Goal: Task Accomplishment & Management: Complete application form

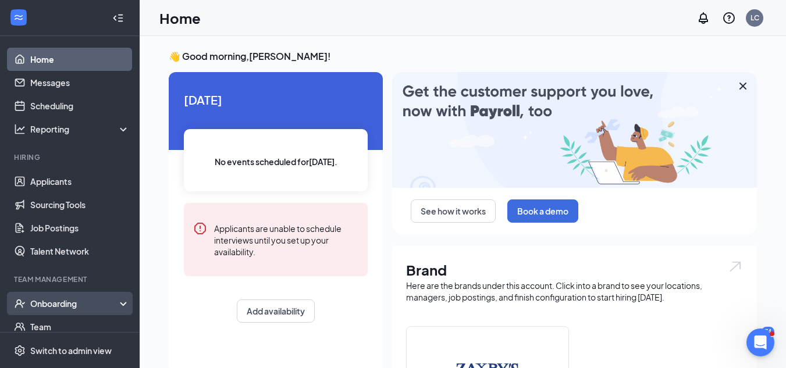
click at [69, 298] on div "Onboarding" at bounding box center [75, 304] width 90 height 12
click at [87, 304] on div "Onboarding" at bounding box center [75, 304] width 90 height 12
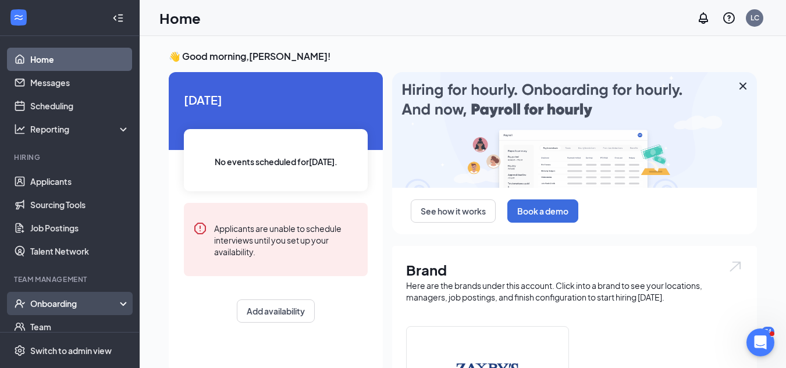
click at [87, 306] on div "Onboarding" at bounding box center [75, 304] width 90 height 12
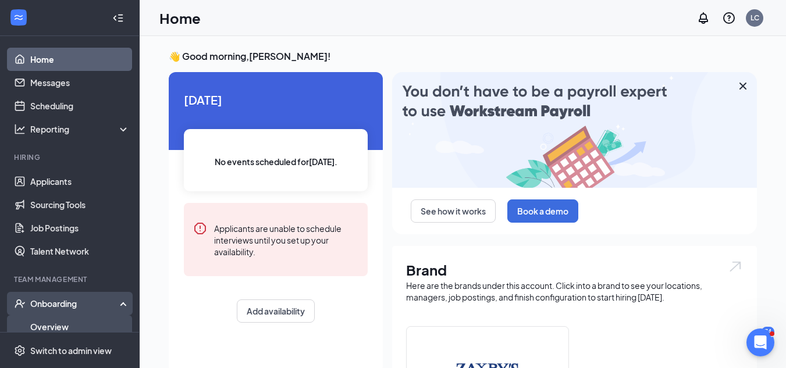
click at [73, 328] on link "Overview" at bounding box center [79, 326] width 99 height 23
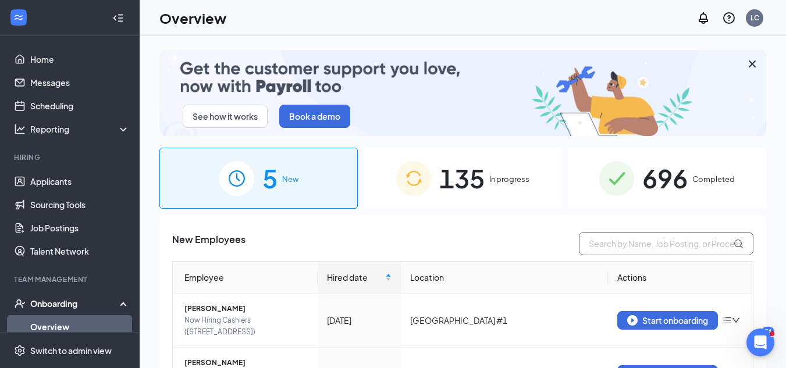
click at [633, 247] on input "text" at bounding box center [666, 243] width 175 height 23
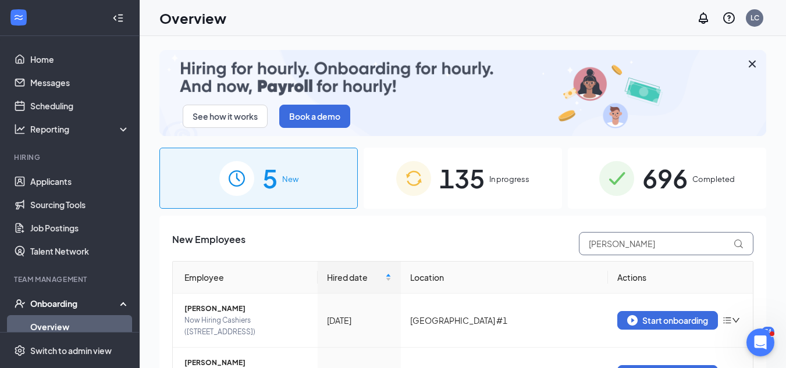
type input "hector"
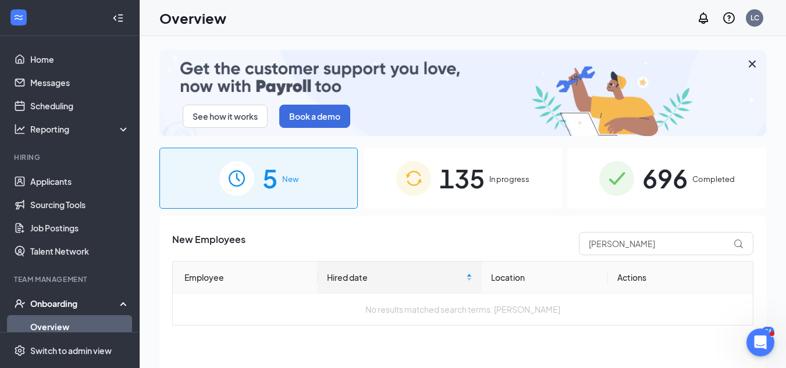
click at [463, 168] on span "135" at bounding box center [461, 178] width 45 height 40
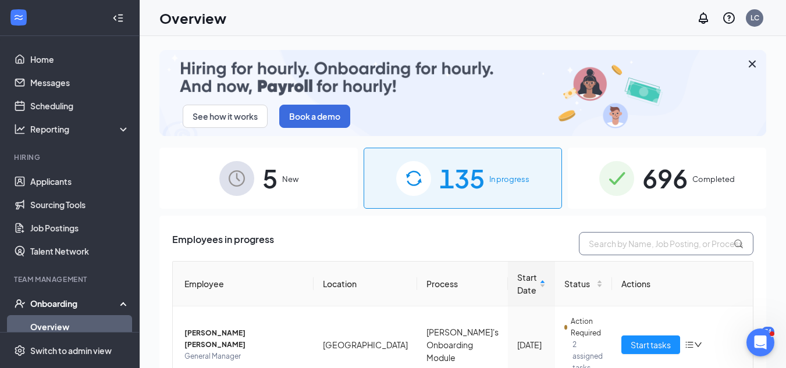
click at [628, 249] on input "text" at bounding box center [666, 243] width 175 height 23
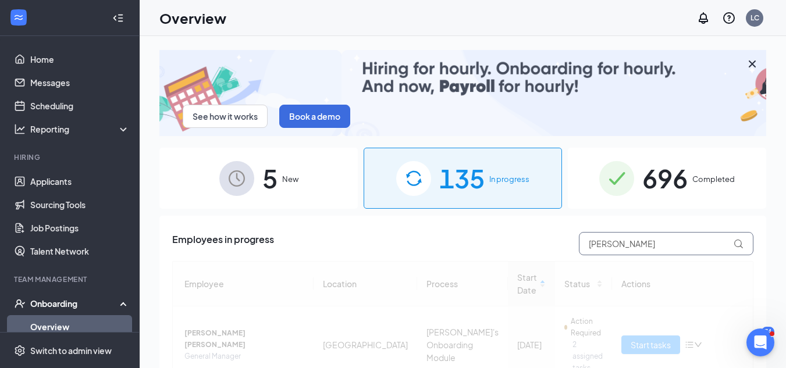
scroll to position [52, 0]
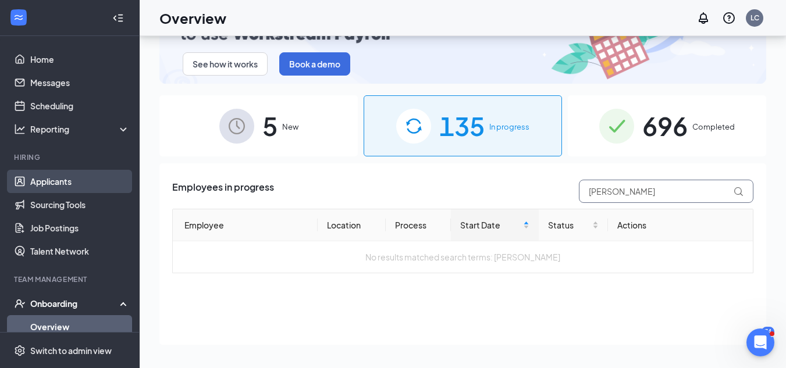
type input "hector v"
click at [80, 184] on link "Applicants" at bounding box center [79, 181] width 99 height 23
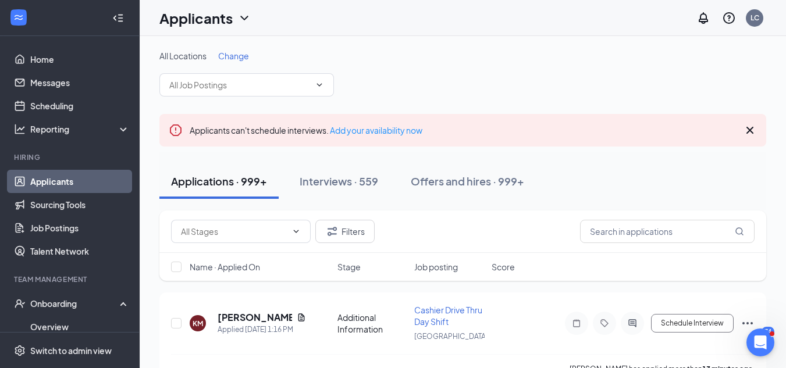
click at [638, 216] on div "Filters" at bounding box center [462, 232] width 607 height 42
click at [635, 229] on input "text" at bounding box center [667, 231] width 175 height 23
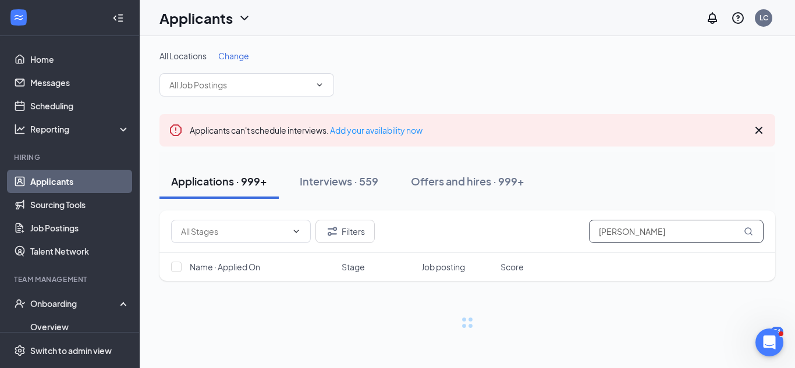
type input "hector v"
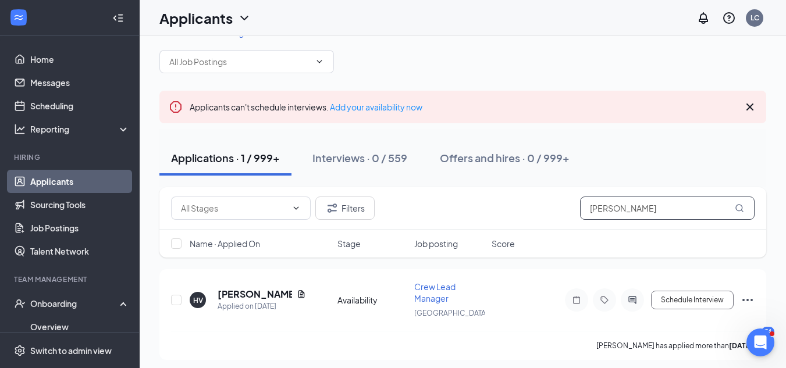
scroll to position [29, 0]
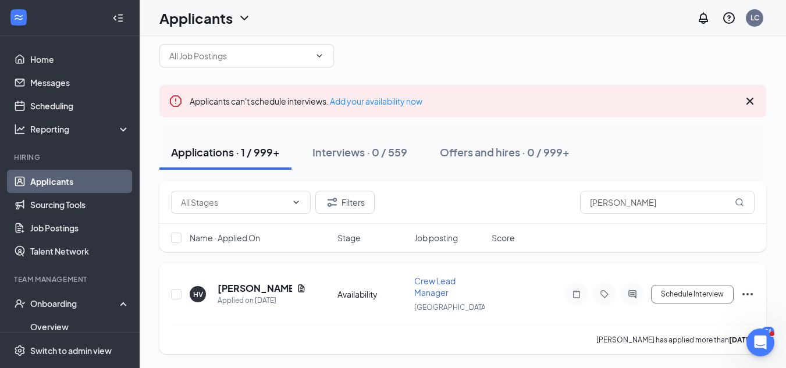
click at [742, 291] on icon "Ellipses" at bounding box center [748, 294] width 14 height 14
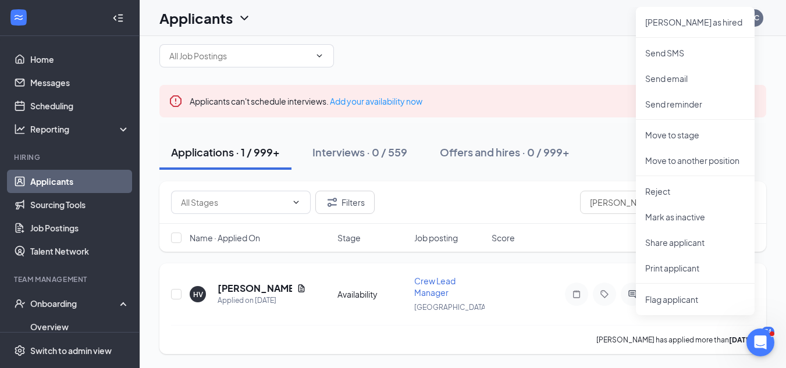
click at [527, 294] on div "HV Hector Velez Applied on Sep 4 Availability Crew Lead Manager Lafayette Sched…" at bounding box center [463, 300] width 584 height 50
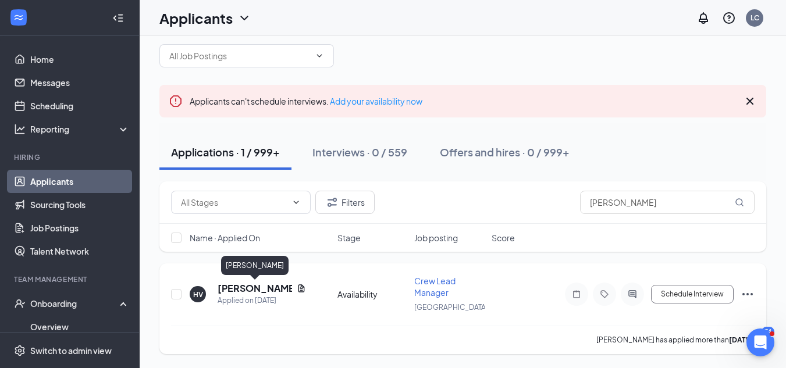
click at [270, 288] on h5 "Hector Velez" at bounding box center [255, 288] width 74 height 13
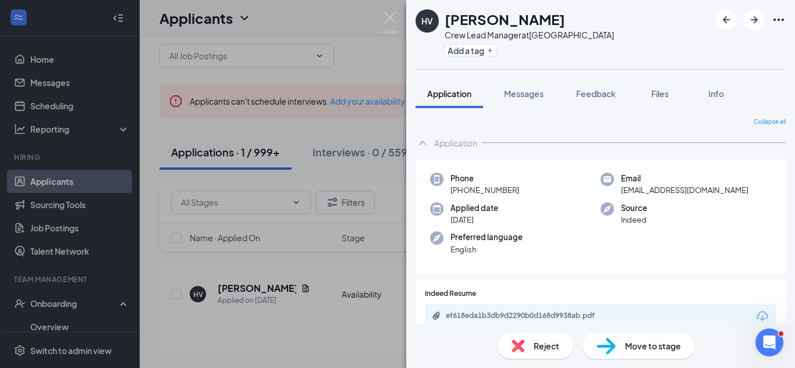
click at [635, 346] on span "Move to stage" at bounding box center [653, 346] width 56 height 13
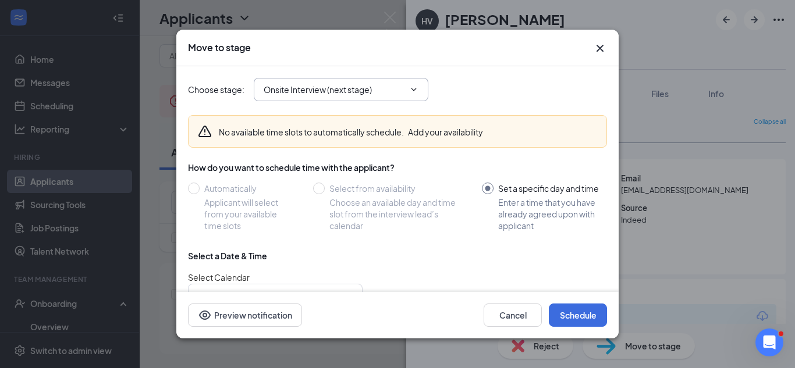
click at [386, 95] on input "Onsite Interview (next stage)" at bounding box center [334, 89] width 141 height 13
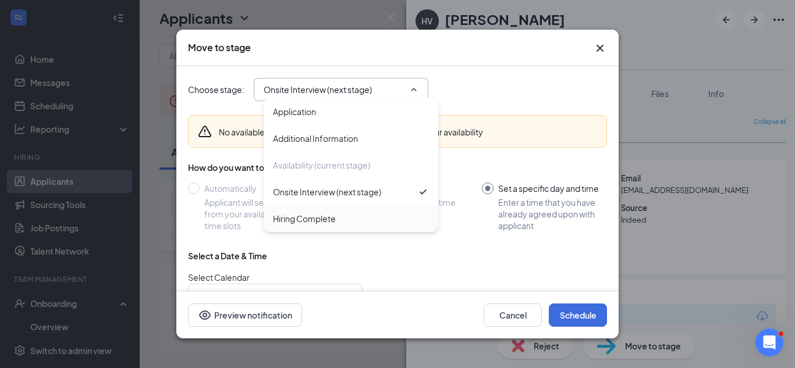
click at [340, 217] on div "Hiring Complete" at bounding box center [351, 218] width 156 height 13
type input "Hiring Complete"
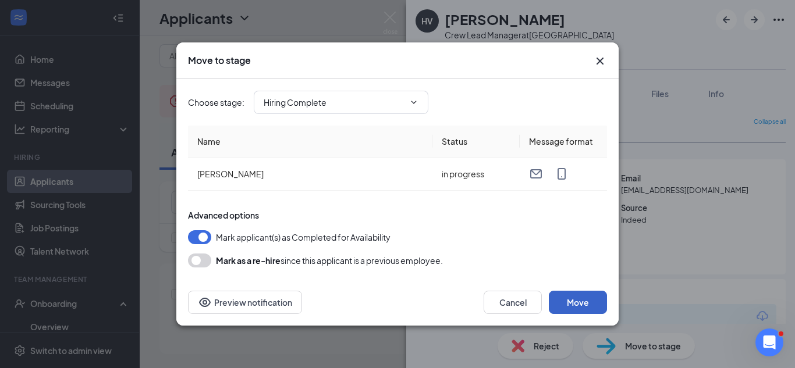
click at [581, 296] on button "Move" at bounding box center [578, 302] width 58 height 23
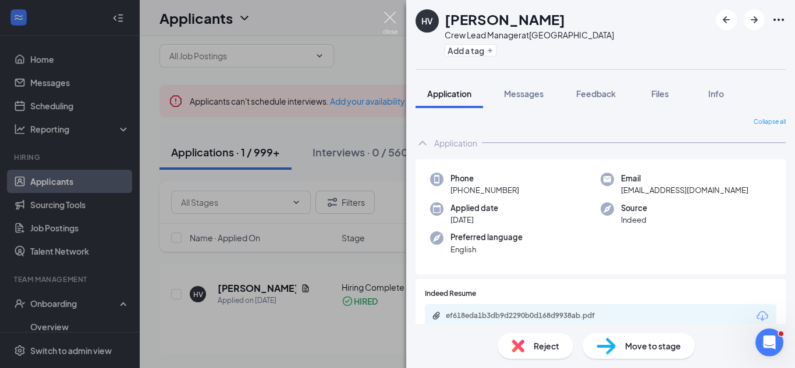
click at [385, 17] on img at bounding box center [390, 23] width 15 height 23
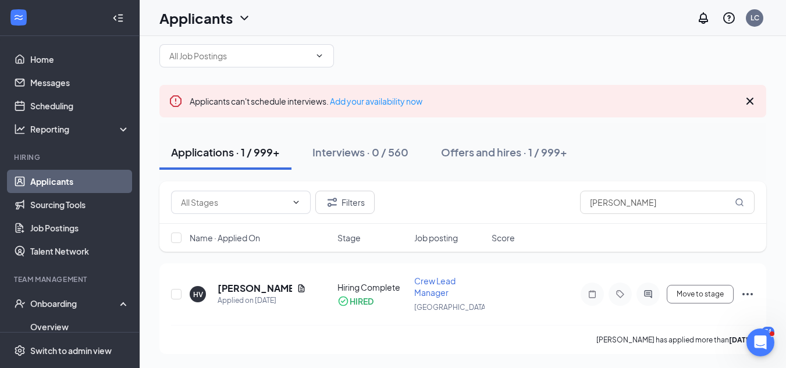
click at [385, 17] on div "Applicants LC" at bounding box center [463, 18] width 646 height 36
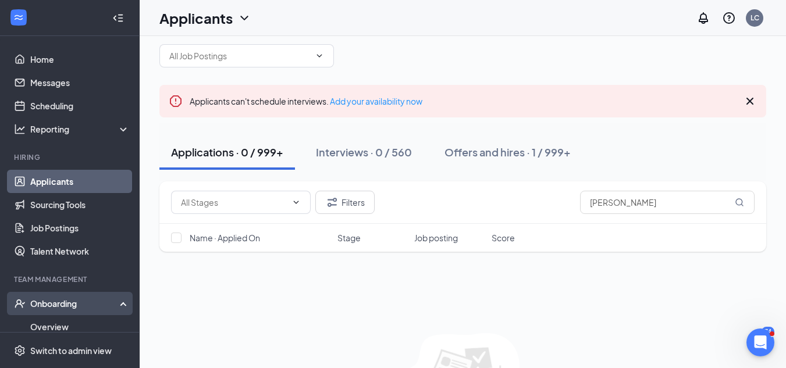
click at [75, 304] on div "Onboarding" at bounding box center [75, 304] width 90 height 12
click at [85, 304] on div "Onboarding" at bounding box center [75, 304] width 90 height 12
click at [81, 328] on link "Overview" at bounding box center [79, 326] width 99 height 23
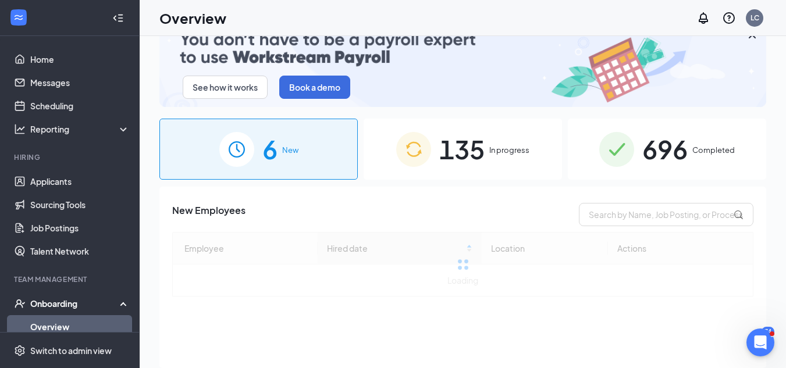
click at [481, 154] on span "135" at bounding box center [461, 149] width 45 height 40
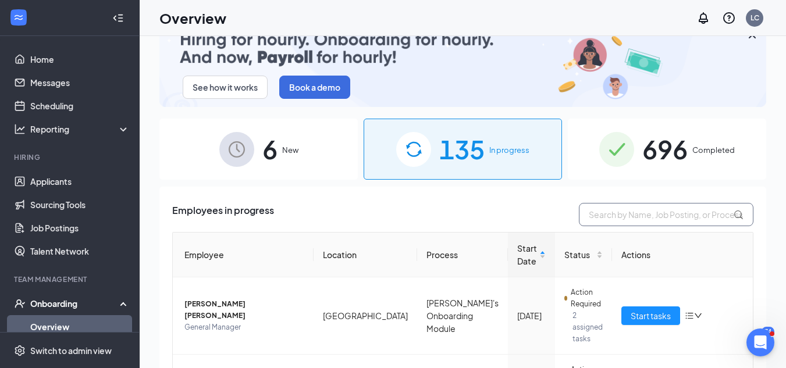
click at [614, 220] on input "text" at bounding box center [666, 214] width 175 height 23
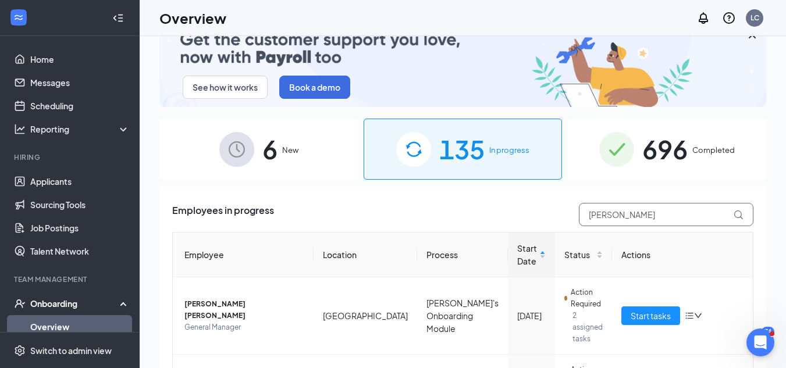
type input "hector"
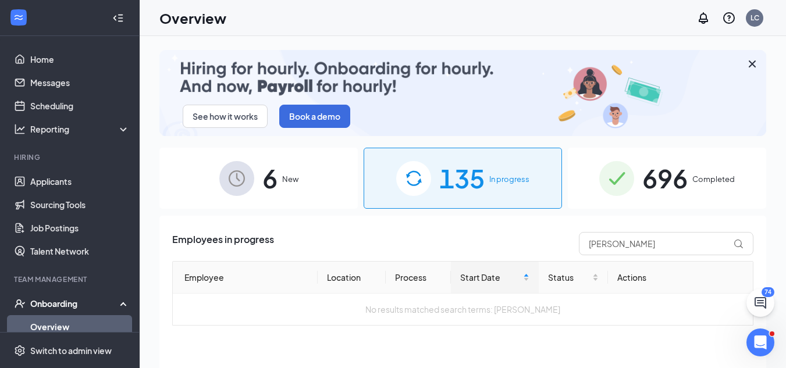
click at [284, 181] on span "New" at bounding box center [290, 179] width 16 height 12
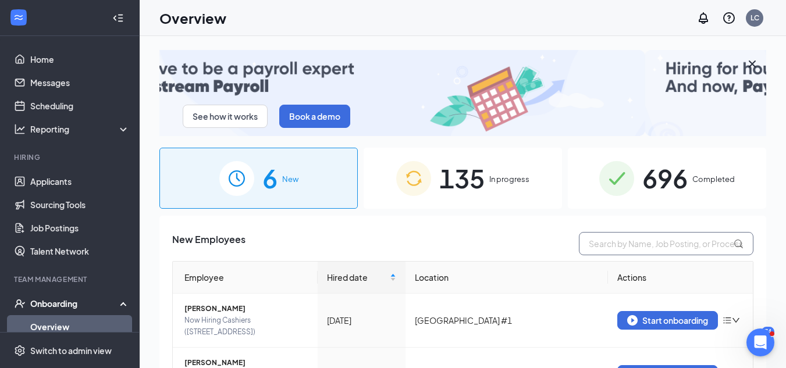
click at [629, 243] on input "text" at bounding box center [666, 243] width 175 height 23
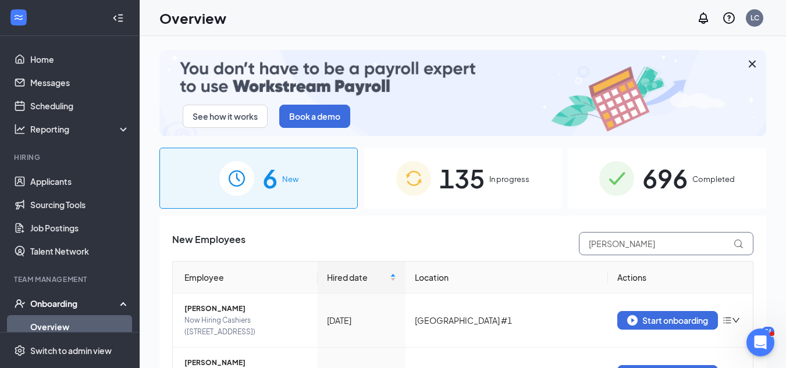
type input "[PERSON_NAME]"
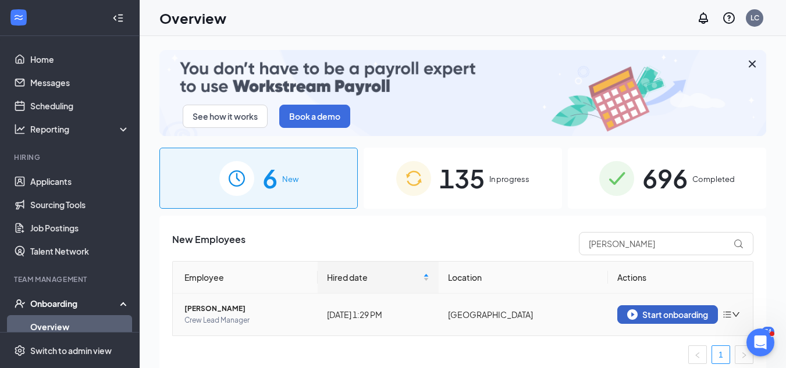
click at [638, 305] on button "Start onboarding" at bounding box center [667, 314] width 101 height 19
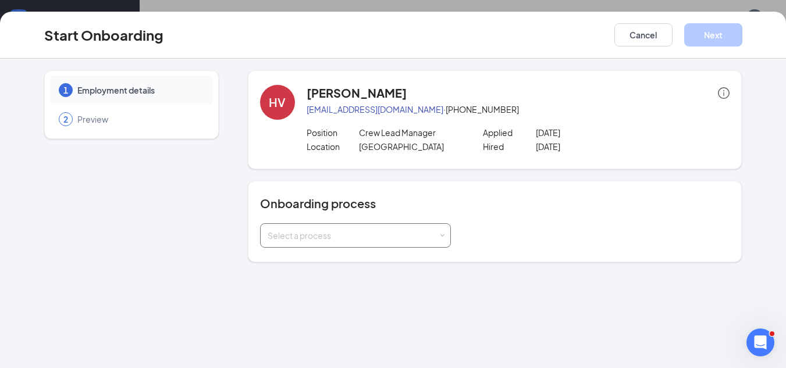
click at [437, 239] on div "Select a process" at bounding box center [353, 236] width 170 height 12
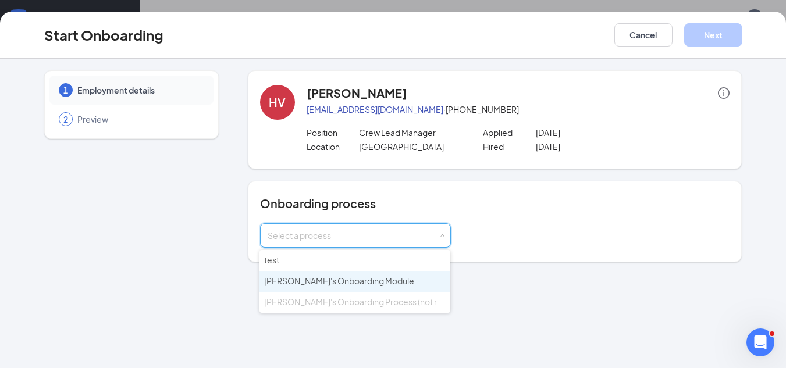
click at [363, 283] on span "[PERSON_NAME]'s Onboarding Module" at bounding box center [339, 281] width 150 height 10
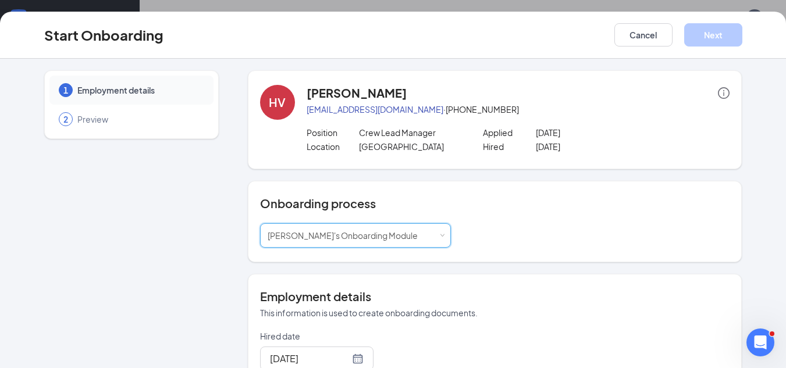
scroll to position [271, 0]
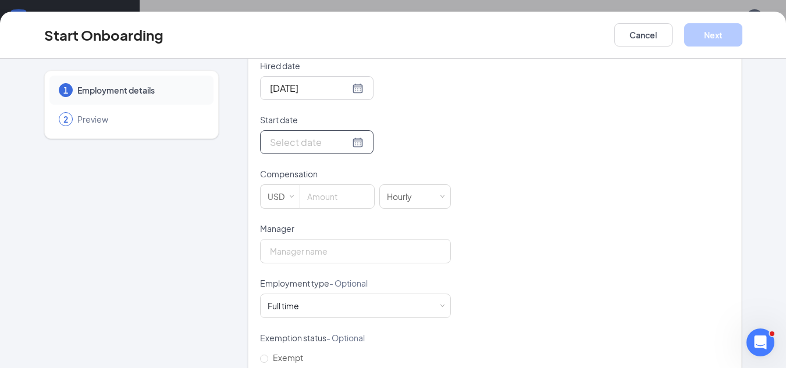
click at [328, 136] on input "Start date" at bounding box center [310, 142] width 80 height 15
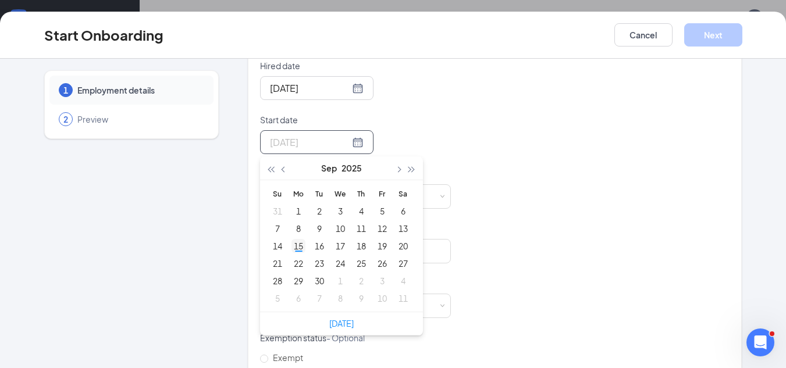
type input "[DATE]"
click at [291, 249] on div "15" at bounding box center [298, 246] width 14 height 14
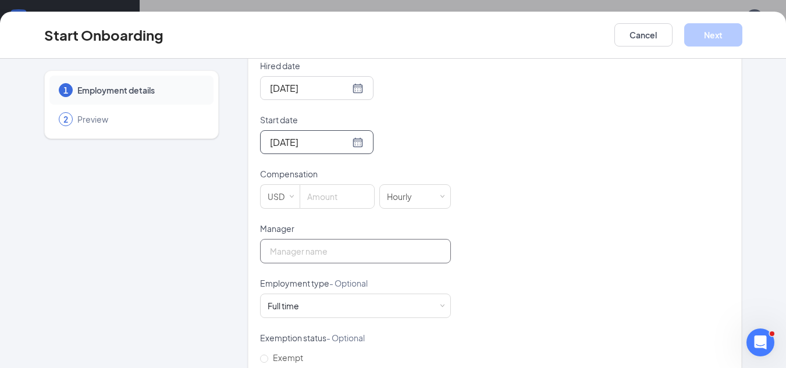
click at [295, 255] on input "Manager" at bounding box center [355, 251] width 191 height 24
type input "[PERSON_NAME]"
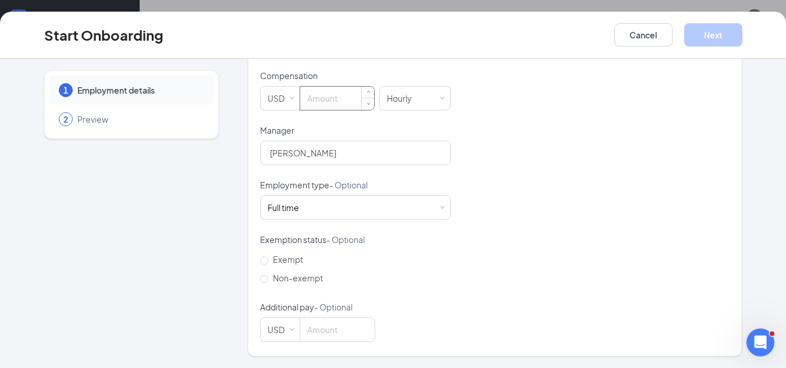
click at [331, 88] on input at bounding box center [337, 98] width 74 height 23
type input "14.5"
click at [709, 44] on button "Next" at bounding box center [713, 34] width 58 height 23
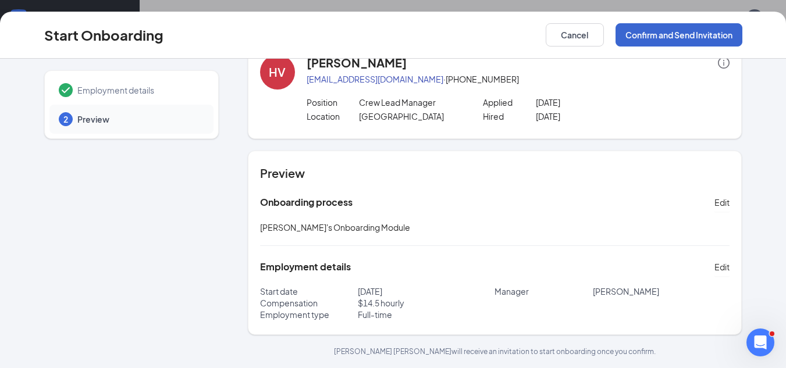
scroll to position [30, 0]
click at [679, 38] on button "Confirm and Send Invitation" at bounding box center [679, 34] width 127 height 23
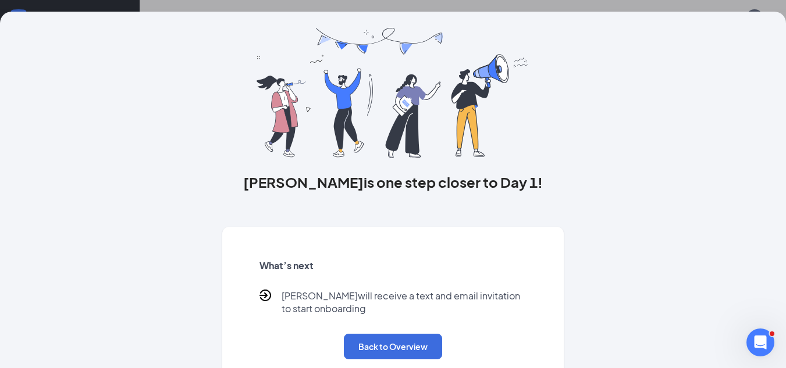
scroll to position [0, 0]
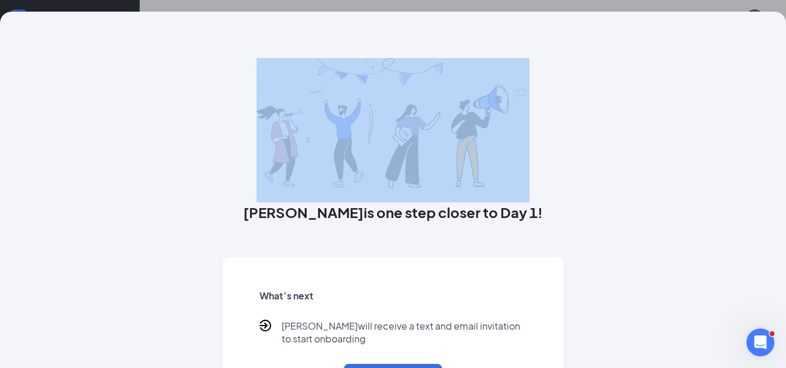
drag, startPoint x: 679, startPoint y: 38, endPoint x: 496, endPoint y: -51, distance: 203.7
click at [496, 0] on html "Home Messages Scheduling Reporting Hiring Applicants Sourcing Tools Job Posting…" at bounding box center [393, 184] width 786 height 368
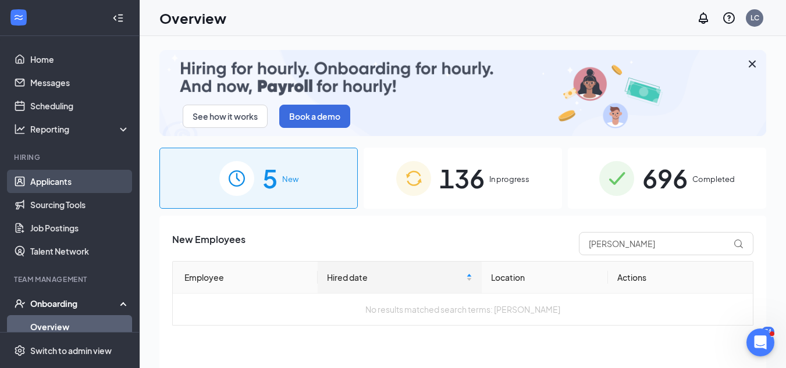
click at [71, 186] on link "Applicants" at bounding box center [79, 181] width 99 height 23
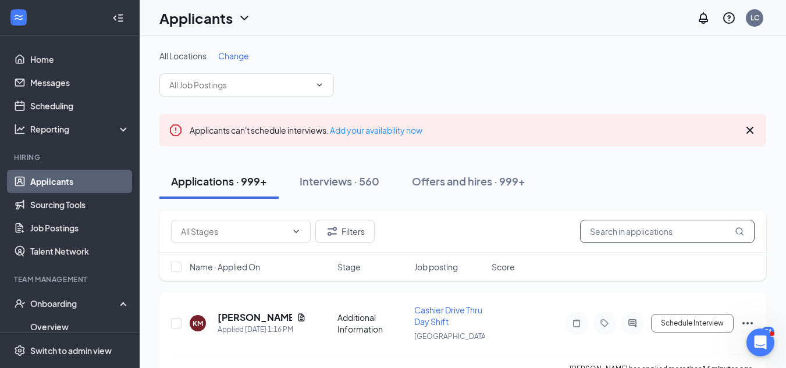
click at [619, 236] on input "text" at bounding box center [667, 231] width 175 height 23
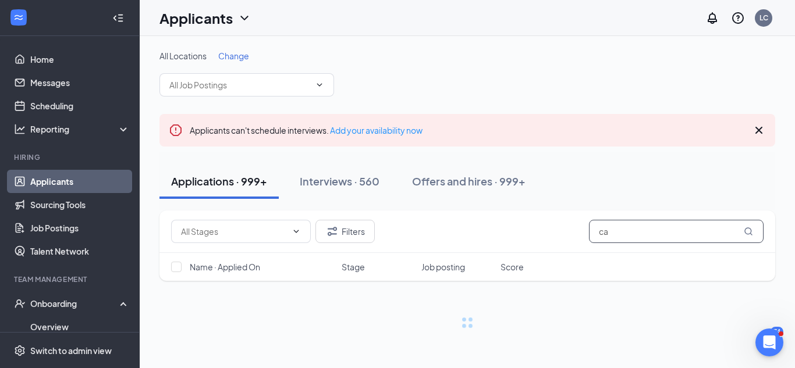
type input "c"
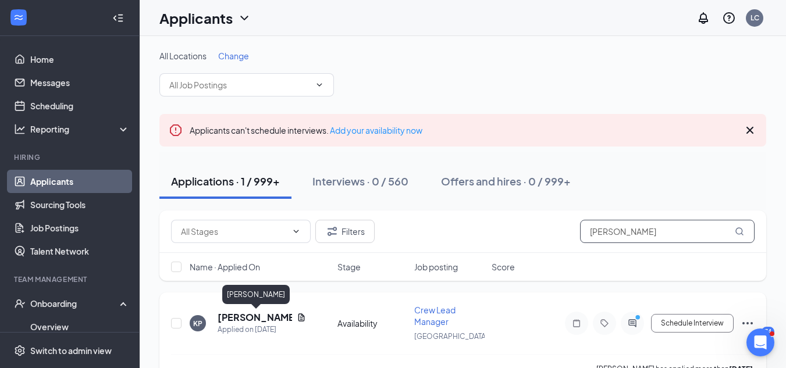
type input "kassidy penson"
click at [245, 315] on h5 "Kassidy Penson" at bounding box center [255, 317] width 74 height 13
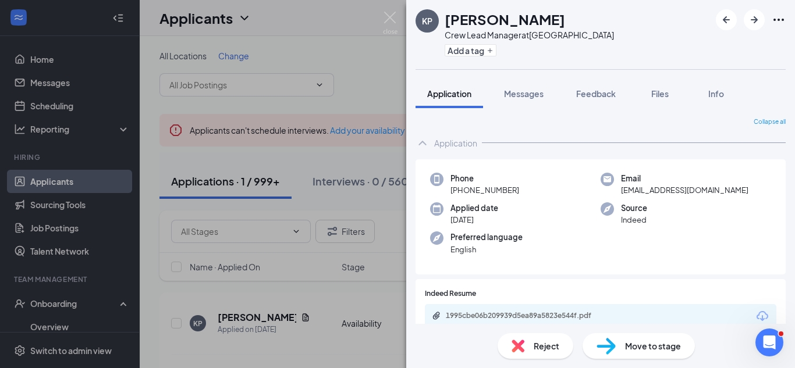
click at [638, 345] on span "Move to stage" at bounding box center [653, 346] width 56 height 13
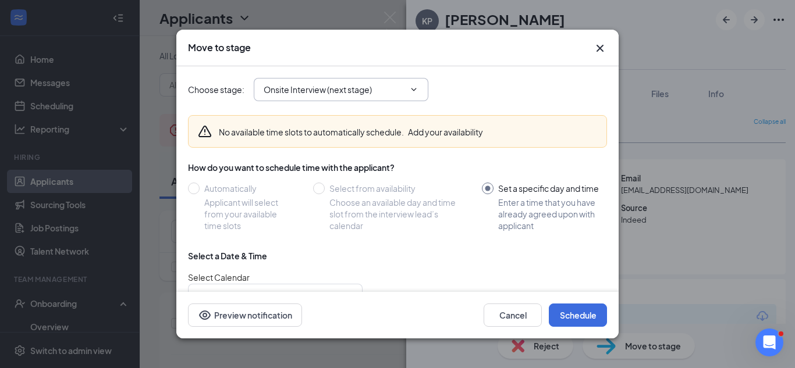
click at [412, 86] on icon "ChevronDown" at bounding box center [413, 89] width 9 height 9
click at [415, 89] on icon "ChevronDown" at bounding box center [413, 89] width 9 height 9
click at [343, 90] on input "Onsite Interview (next stage)" at bounding box center [334, 89] width 141 height 13
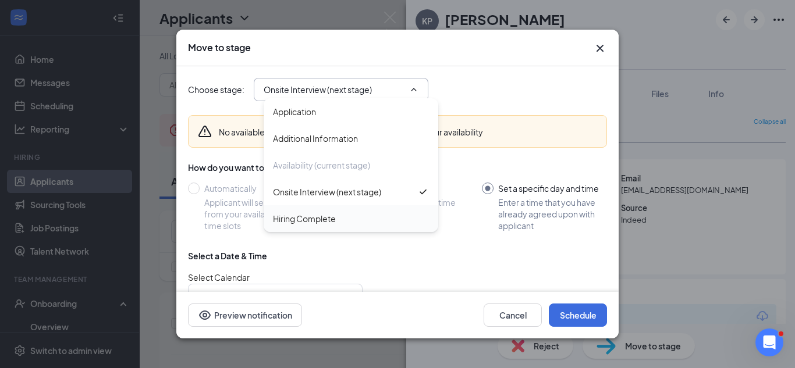
click at [350, 216] on div "Hiring Complete" at bounding box center [351, 218] width 156 height 13
type input "Hiring Complete"
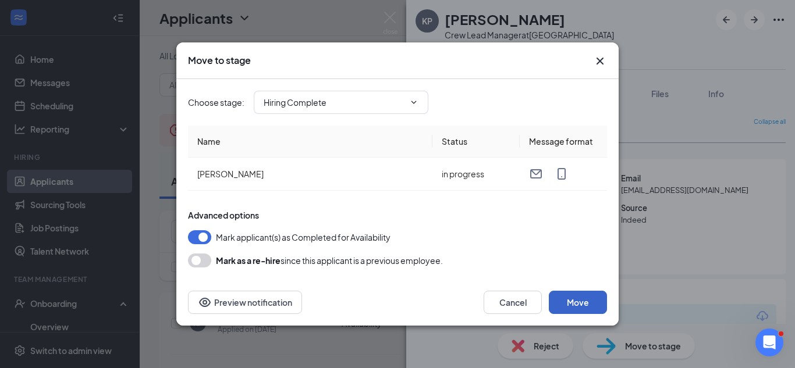
click at [582, 301] on button "Move" at bounding box center [578, 302] width 58 height 23
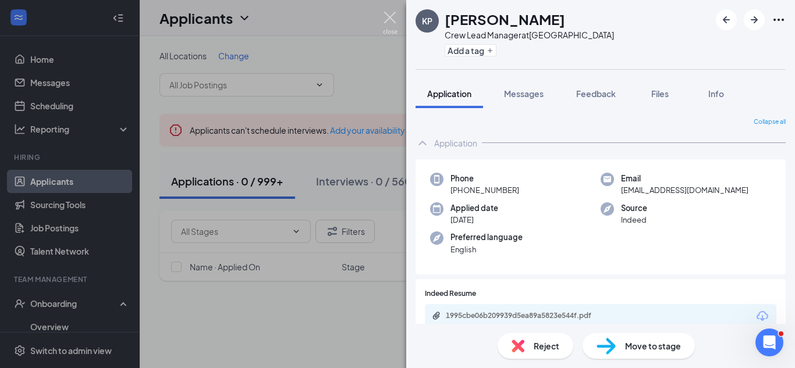
click at [390, 17] on img at bounding box center [390, 23] width 15 height 23
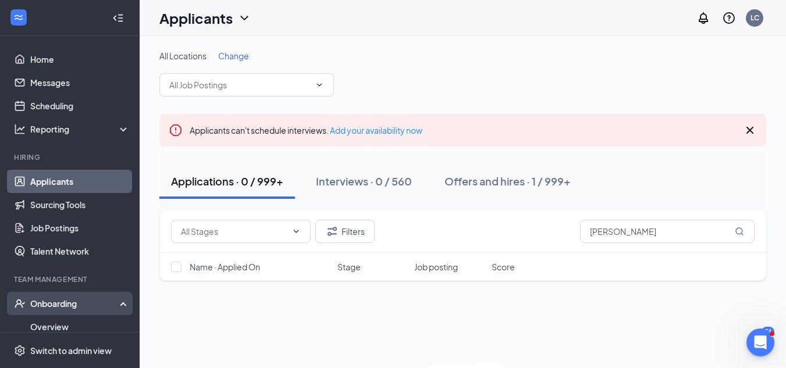
click at [86, 298] on div "Onboarding" at bounding box center [75, 304] width 90 height 12
click at [86, 297] on div "Onboarding" at bounding box center [70, 303] width 140 height 23
click at [87, 319] on link "Overview" at bounding box center [79, 326] width 99 height 23
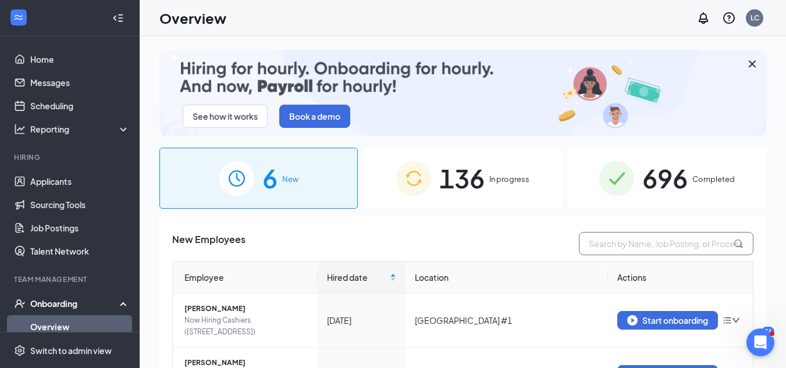
click at [642, 247] on input "text" at bounding box center [666, 243] width 175 height 23
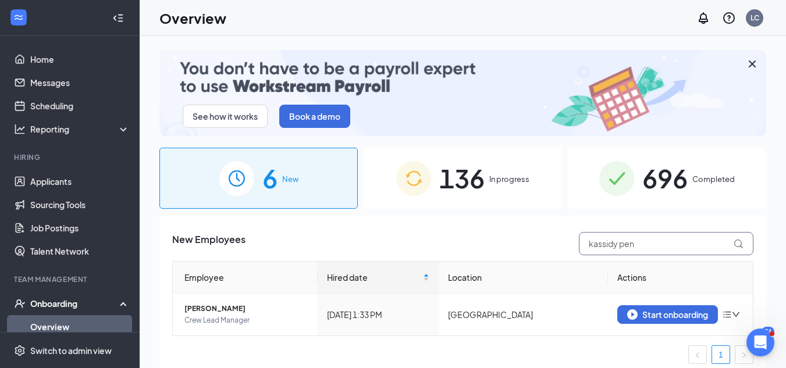
type input "kassidy pen"
click at [636, 312] on div "Start onboarding" at bounding box center [667, 315] width 81 height 10
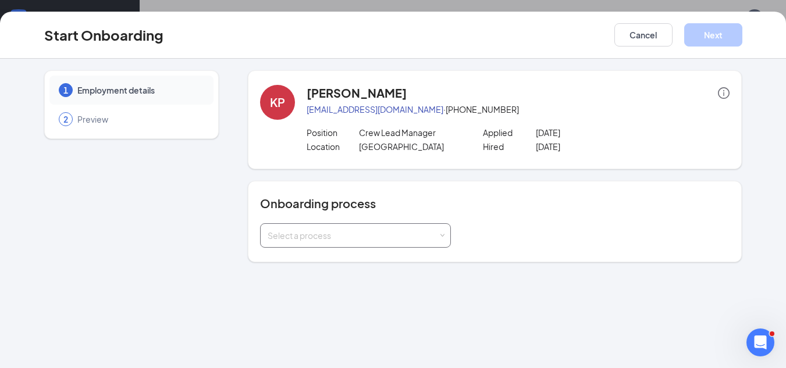
click at [446, 232] on div "Select a process" at bounding box center [355, 235] width 191 height 24
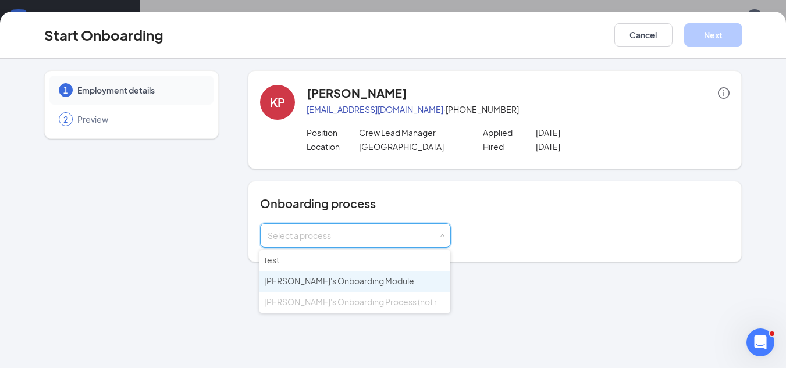
click at [388, 276] on li "Zaxby's Onboarding Module" at bounding box center [354, 281] width 191 height 21
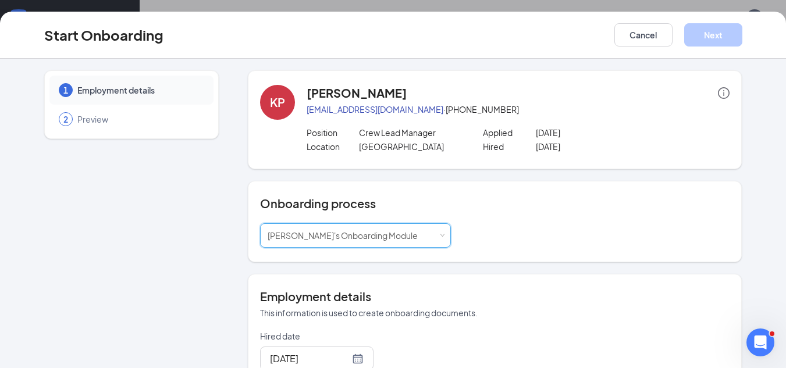
click at [776, 266] on div "1 Employment details 2 Preview KP Kassidy Penson kassidy_penson@yahoo.com · (70…" at bounding box center [393, 214] width 786 height 310
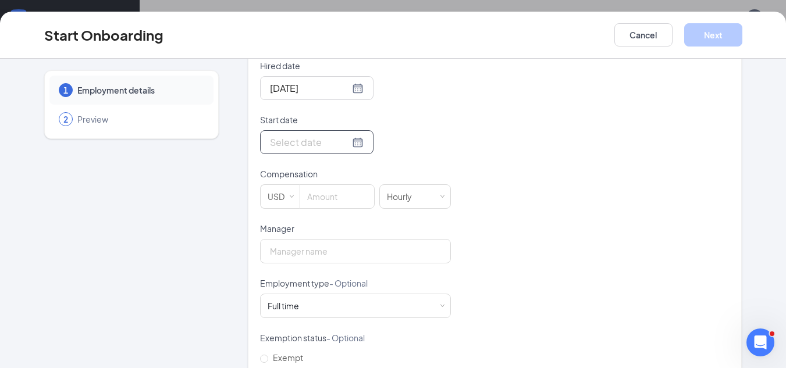
click at [343, 145] on div at bounding box center [317, 142] width 94 height 15
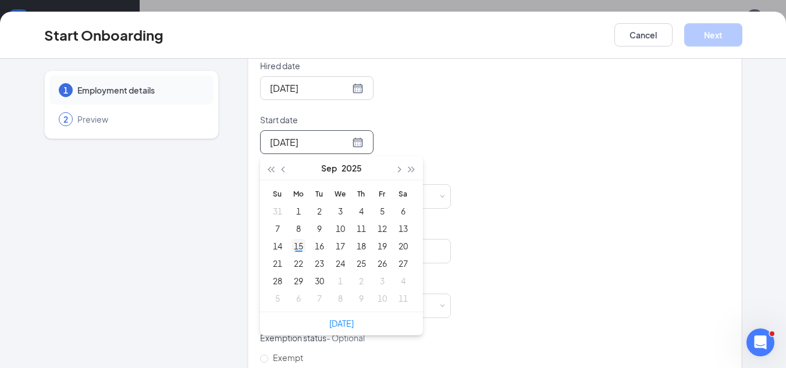
type input "[DATE]"
click at [294, 247] on div "15" at bounding box center [298, 246] width 14 height 14
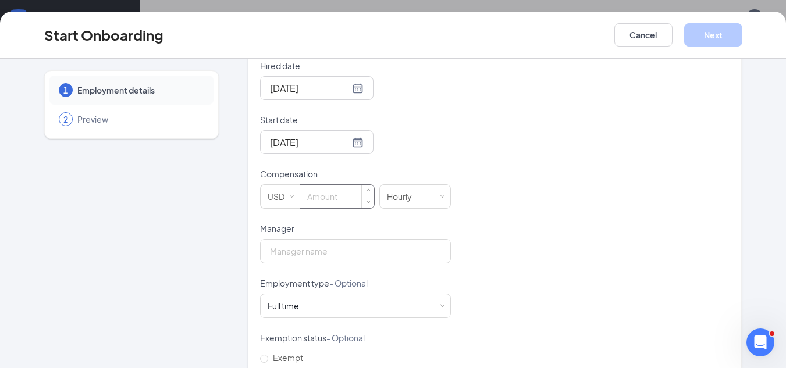
click at [325, 201] on input at bounding box center [337, 196] width 74 height 23
type input "14"
click at [325, 252] on input "Manager" at bounding box center [355, 251] width 191 height 24
type input "Lauri Whisler"
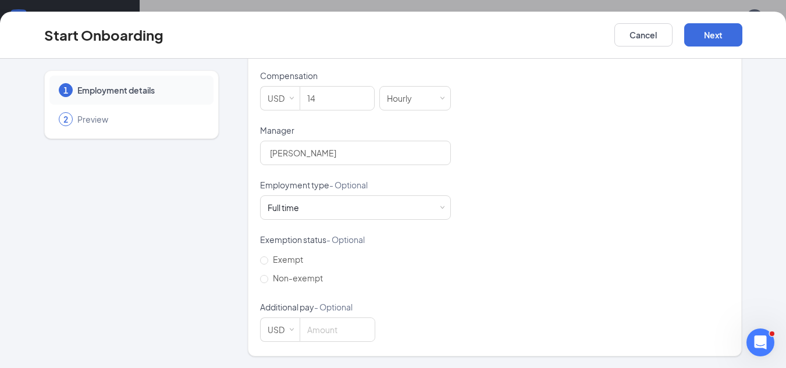
scroll to position [52, 0]
click at [712, 35] on button "Next" at bounding box center [713, 34] width 58 height 23
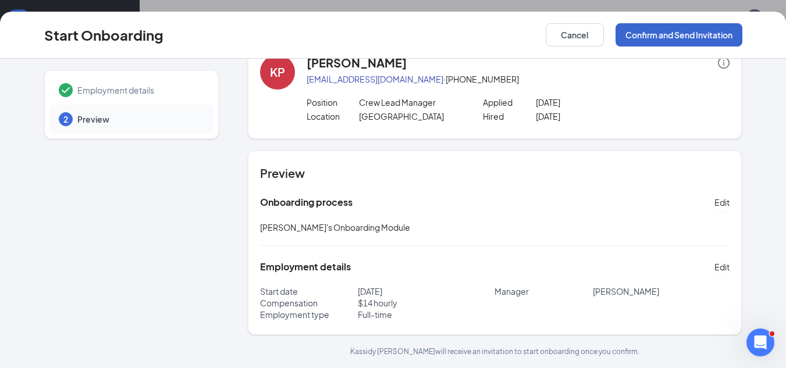
scroll to position [30, 0]
click at [683, 35] on button "Confirm and Send Invitation" at bounding box center [679, 34] width 127 height 23
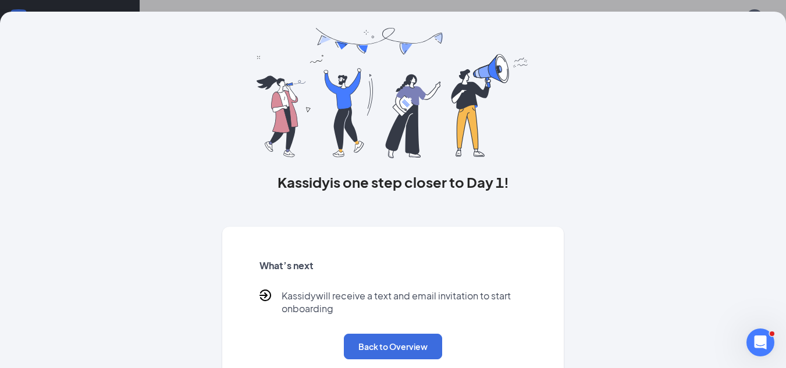
scroll to position [0, 0]
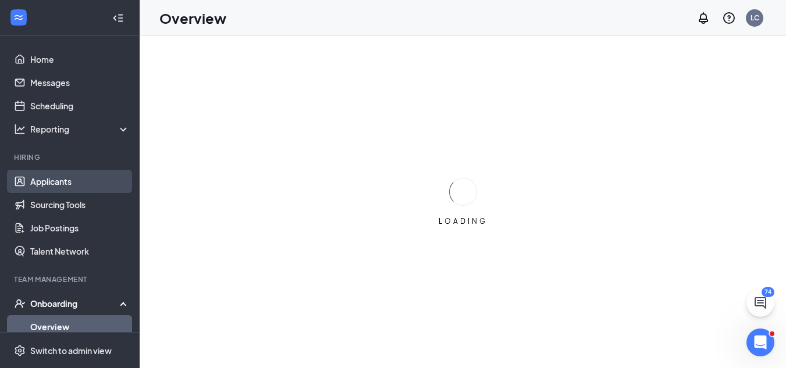
click at [66, 185] on link "Applicants" at bounding box center [79, 181] width 99 height 23
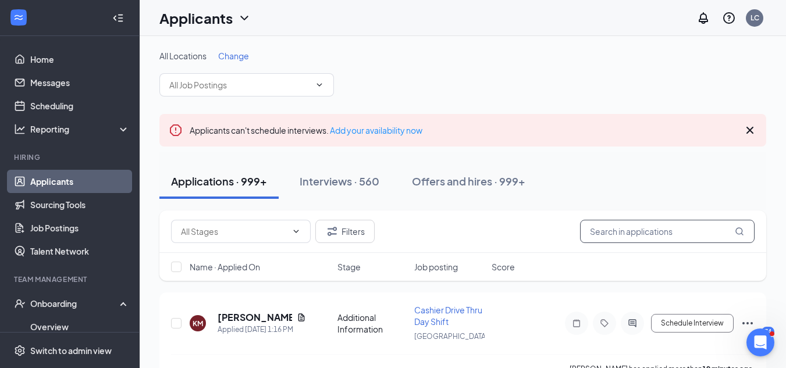
click at [616, 234] on input "text" at bounding box center [667, 231] width 175 height 23
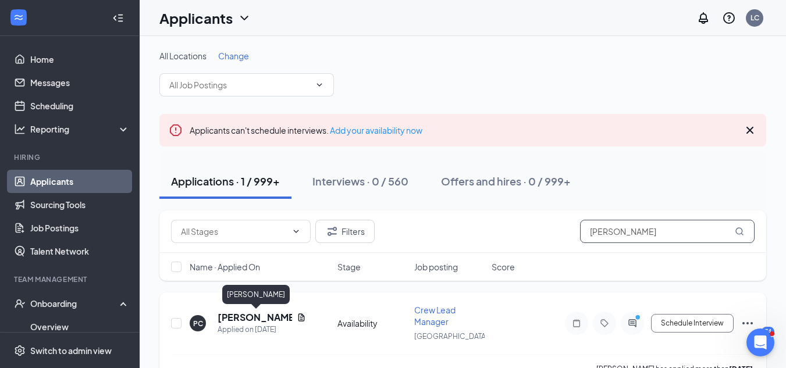
type input "[PERSON_NAME]"
click at [272, 314] on h5 "[PERSON_NAME]" at bounding box center [255, 317] width 74 height 13
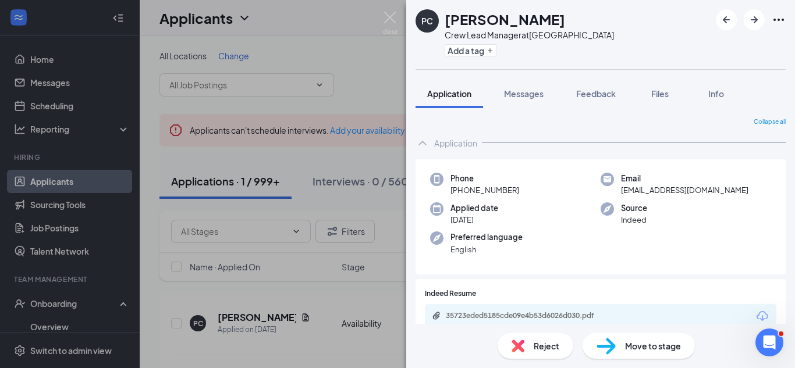
click at [633, 343] on span "Move to stage" at bounding box center [653, 346] width 56 height 13
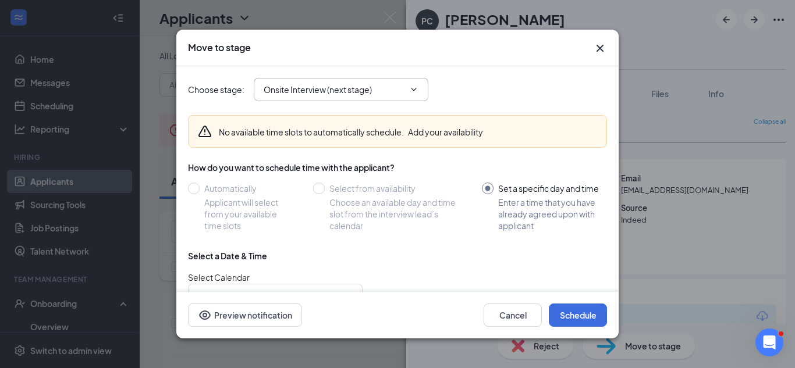
click at [350, 93] on input "Onsite Interview (next stage)" at bounding box center [334, 89] width 141 height 13
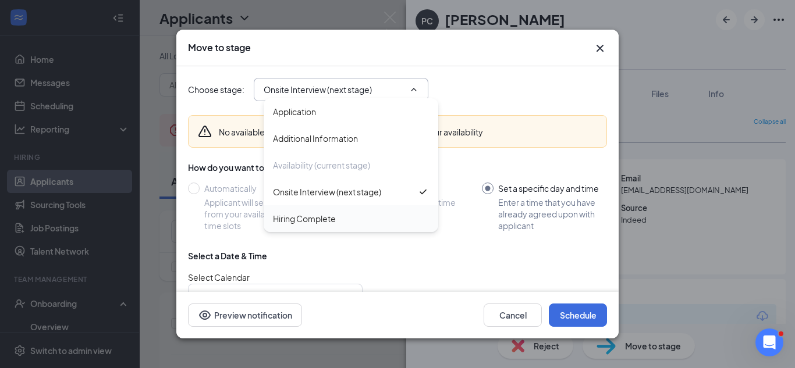
click at [313, 221] on div "Hiring Complete" at bounding box center [304, 218] width 63 height 13
type input "Hiring Complete"
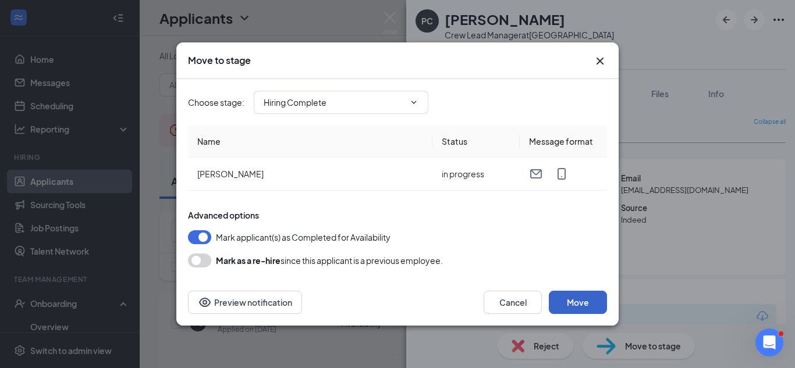
click at [561, 307] on button "Move" at bounding box center [578, 302] width 58 height 23
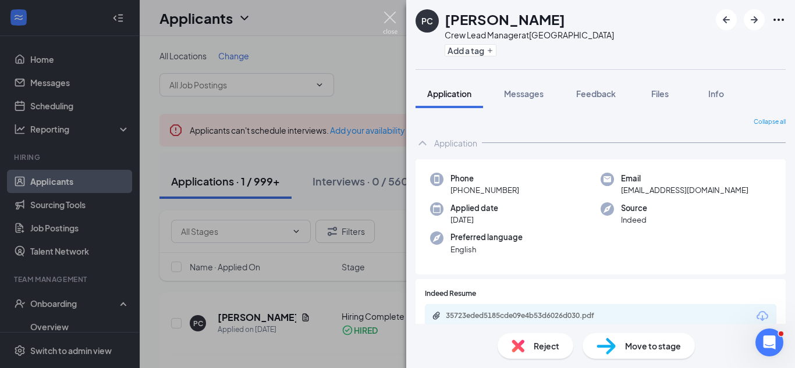
click at [390, 17] on img at bounding box center [390, 23] width 15 height 23
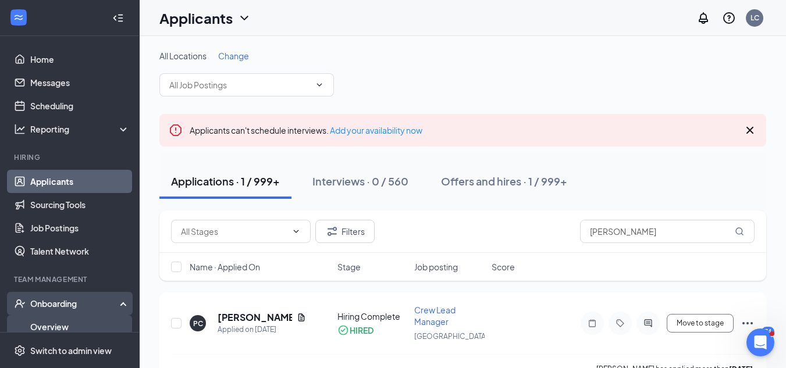
click at [76, 322] on link "Overview" at bounding box center [79, 326] width 99 height 23
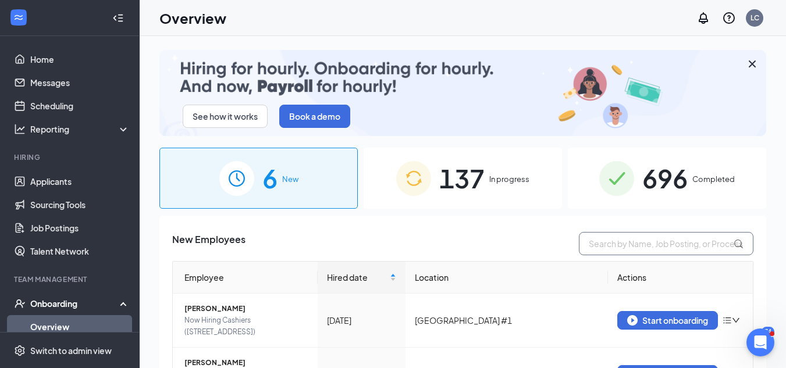
click at [603, 233] on input "text" at bounding box center [666, 243] width 175 height 23
type input "payton"
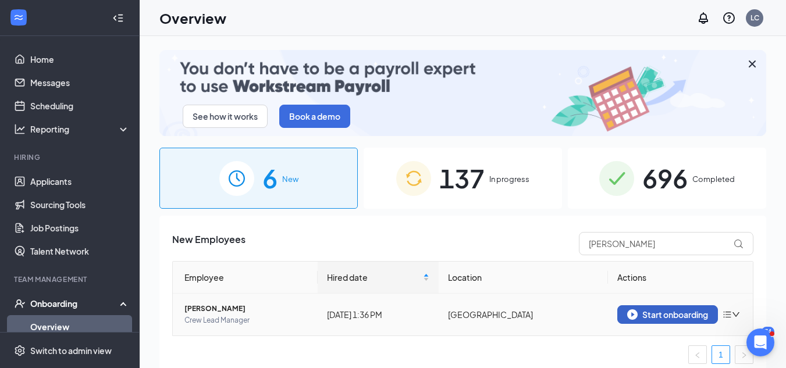
click at [646, 316] on div "Start onboarding" at bounding box center [667, 315] width 81 height 10
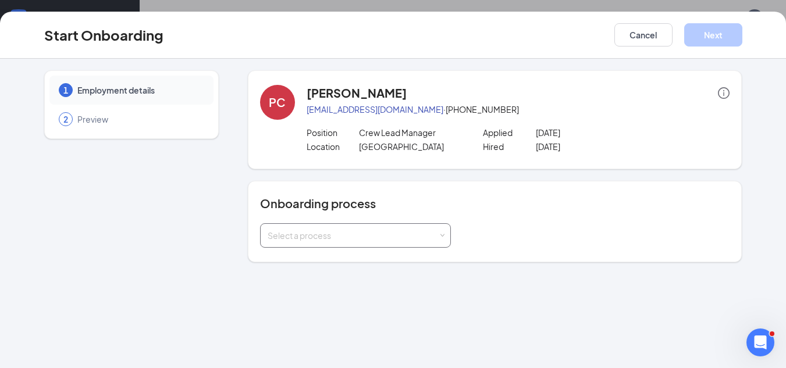
click at [442, 237] on span at bounding box center [441, 235] width 5 height 5
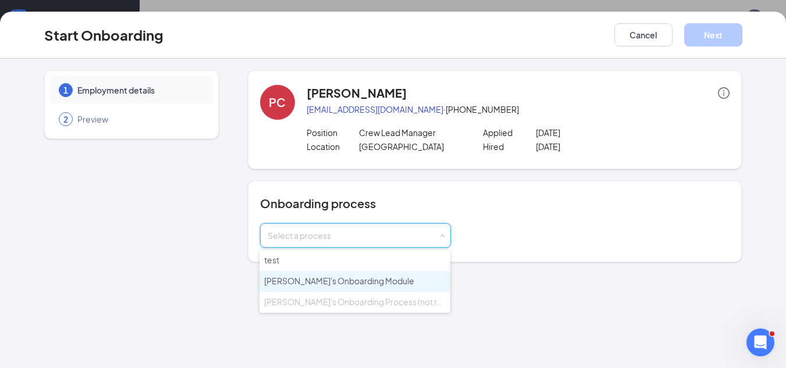
click at [388, 283] on li "Zaxby's Onboarding Module" at bounding box center [354, 281] width 191 height 21
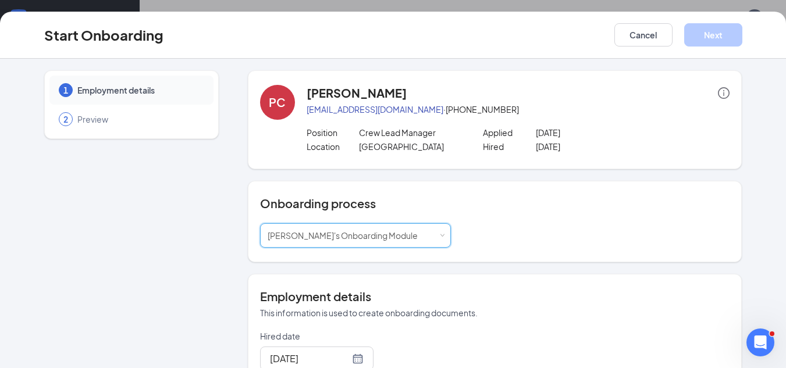
click at [777, 254] on div "1 Employment details 2 Preview PC Payton Cannon paytonk420@gmail.com · (423) 26…" at bounding box center [393, 214] width 786 height 310
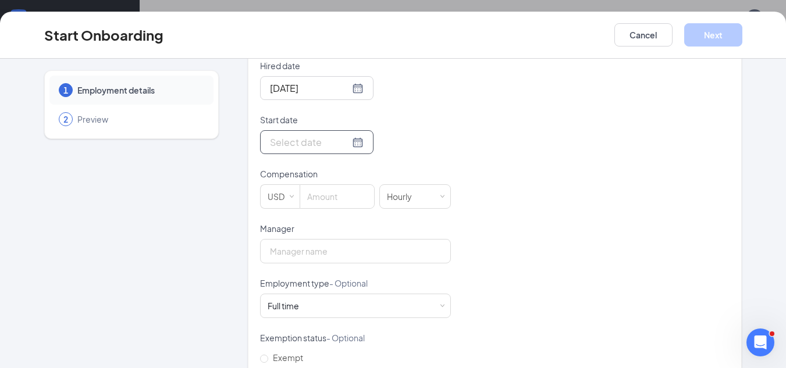
click at [289, 141] on input "Start date" at bounding box center [310, 142] width 80 height 15
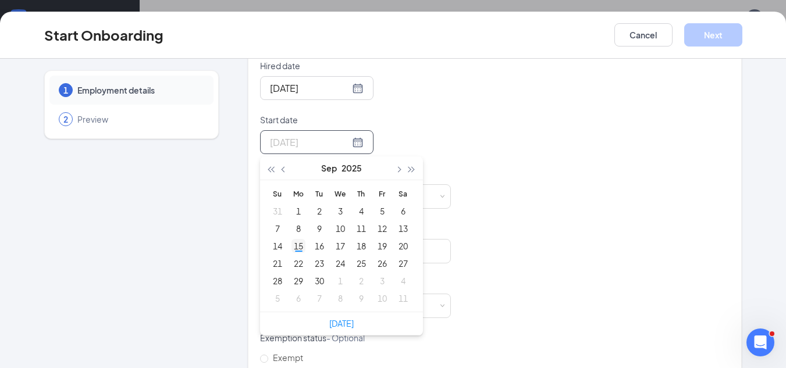
type input "[DATE]"
click at [293, 244] on div "15" at bounding box center [298, 246] width 14 height 14
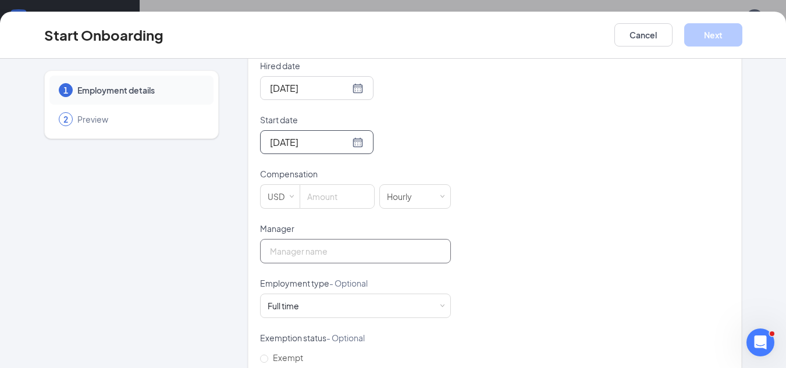
click at [293, 244] on input "Manager" at bounding box center [355, 251] width 191 height 24
type input "Lauri Whisler"
click at [328, 195] on input at bounding box center [337, 196] width 74 height 23
click at [333, 201] on input "15" at bounding box center [337, 196] width 74 height 23
type input "15"
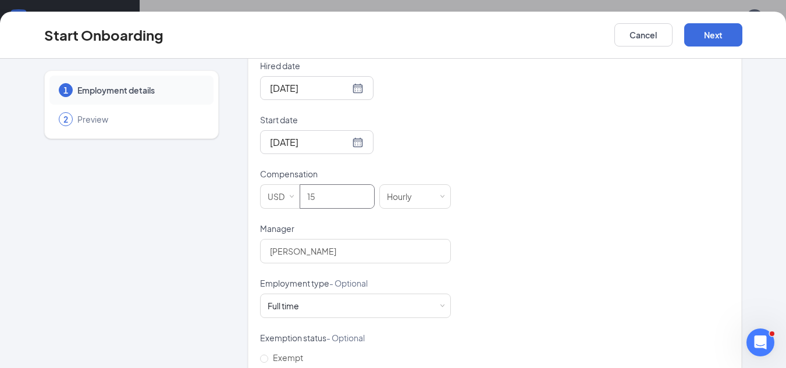
scroll to position [369, 0]
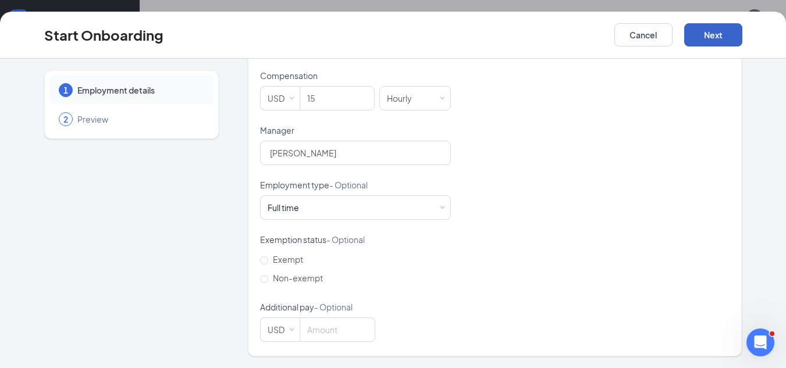
click at [690, 36] on button "Next" at bounding box center [713, 34] width 58 height 23
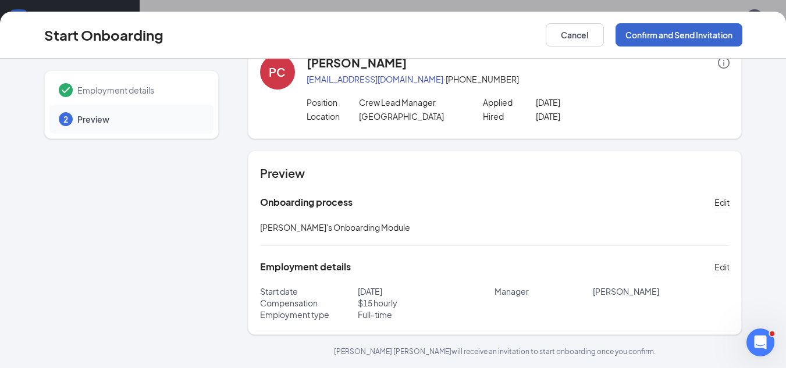
scroll to position [30, 0]
click at [685, 38] on button "Confirm and Send Invitation" at bounding box center [679, 34] width 127 height 23
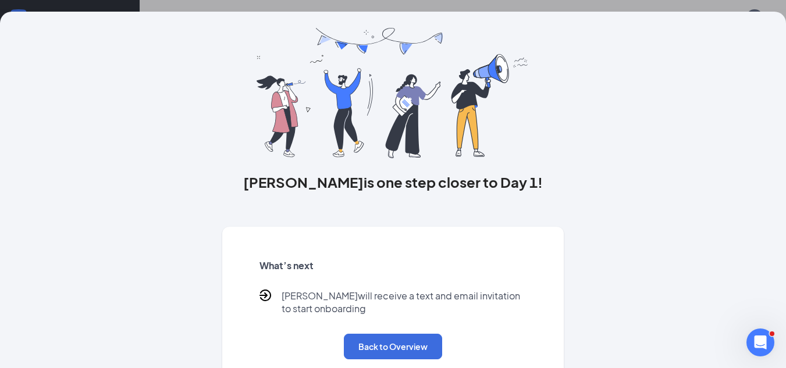
scroll to position [0, 0]
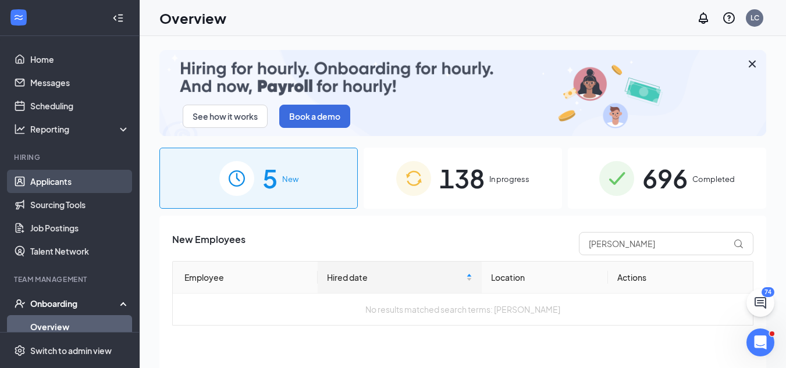
click at [60, 177] on link "Applicants" at bounding box center [79, 181] width 99 height 23
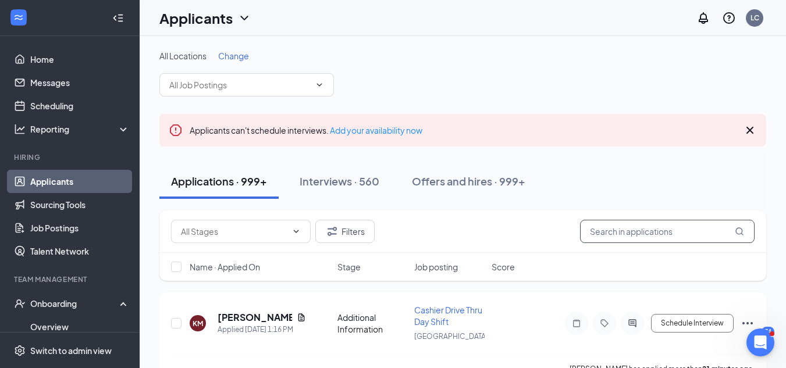
click at [628, 235] on input "text" at bounding box center [667, 231] width 175 height 23
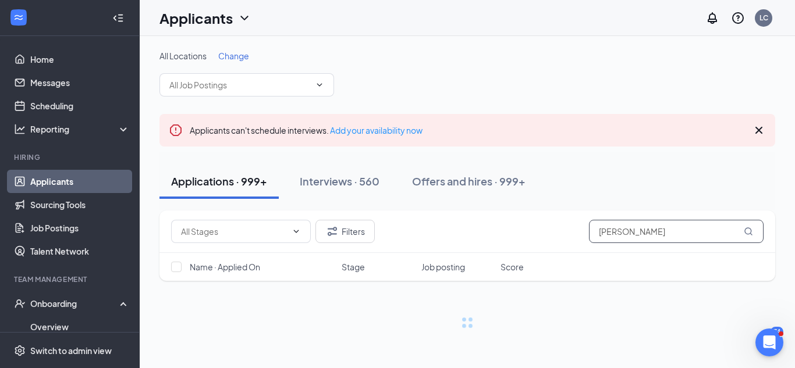
type input "[PERSON_NAME]"
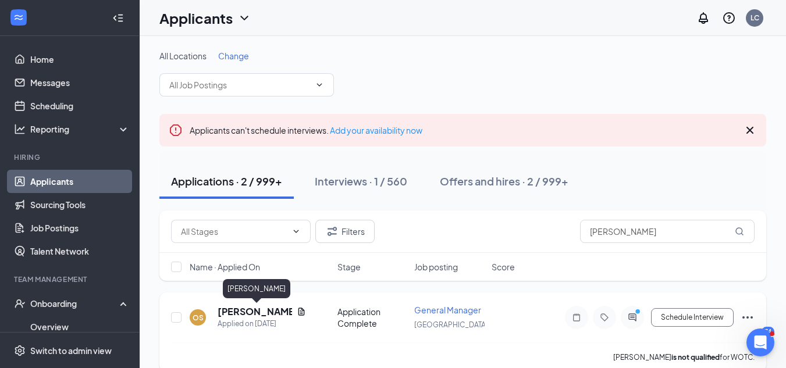
click at [236, 314] on h5 "[PERSON_NAME]" at bounding box center [255, 311] width 74 height 13
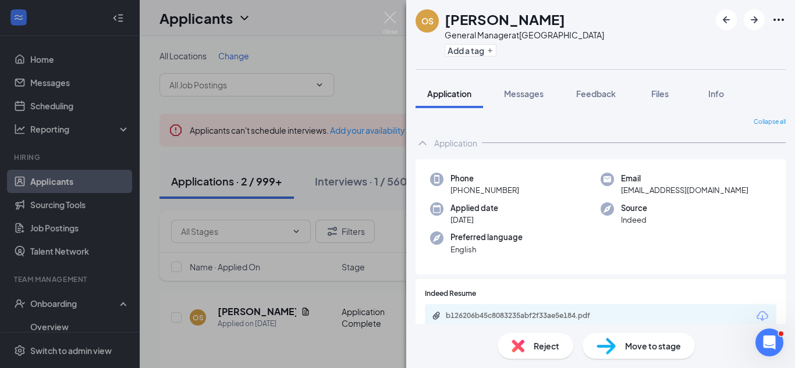
click at [322, 55] on div "OS [PERSON_NAME] General Manager at [GEOGRAPHIC_DATA] Add a tag Application Mes…" at bounding box center [397, 184] width 795 height 368
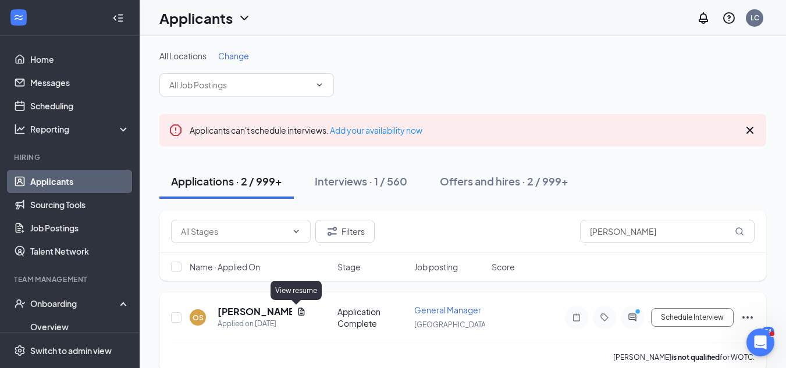
click at [298, 309] on icon "Document" at bounding box center [301, 312] width 6 height 8
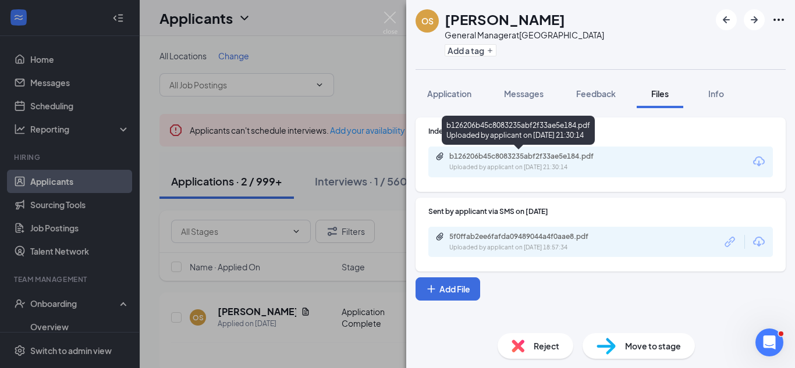
click at [535, 156] on div "b126206b45c8083235abf2f33ae5e184.pdf" at bounding box center [530, 156] width 163 height 9
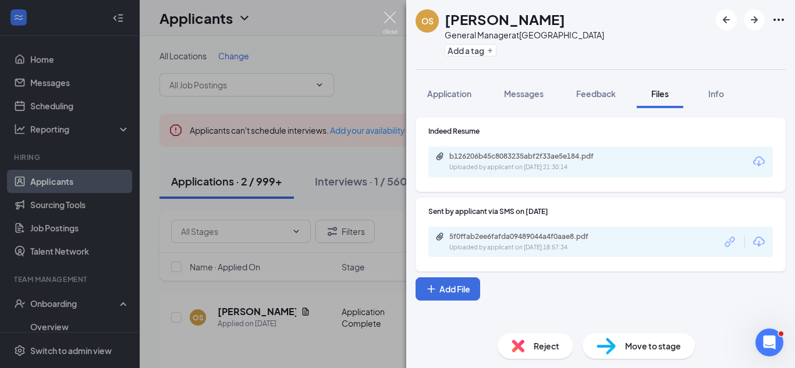
click at [385, 18] on img at bounding box center [390, 23] width 15 height 23
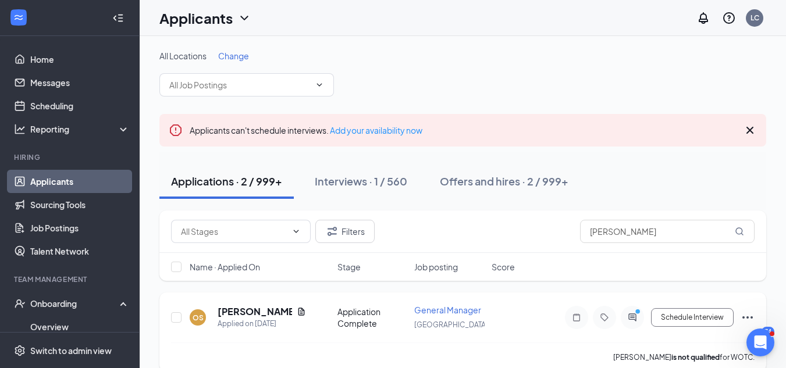
click at [454, 306] on span "General Manager" at bounding box center [447, 310] width 67 height 10
click at [247, 307] on h5 "[PERSON_NAME]" at bounding box center [255, 311] width 74 height 13
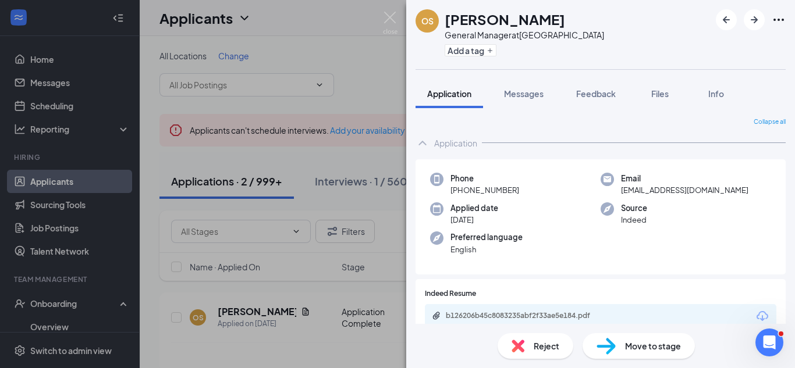
click at [626, 337] on div "Move to stage" at bounding box center [638, 346] width 112 height 26
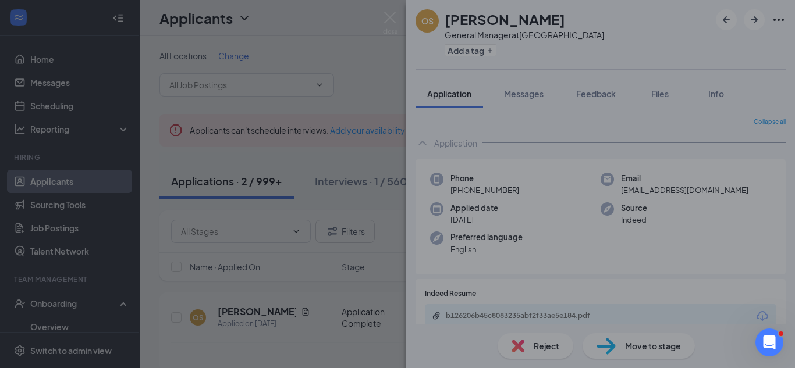
type input "Onsite Interview (next stage)"
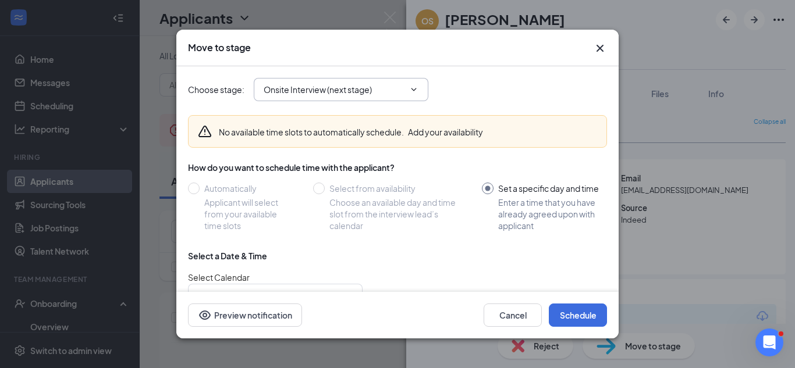
click at [412, 93] on icon "ChevronDown" at bounding box center [413, 89] width 9 height 9
click at [360, 87] on input "Onsite Interview (next stage)" at bounding box center [334, 89] width 141 height 13
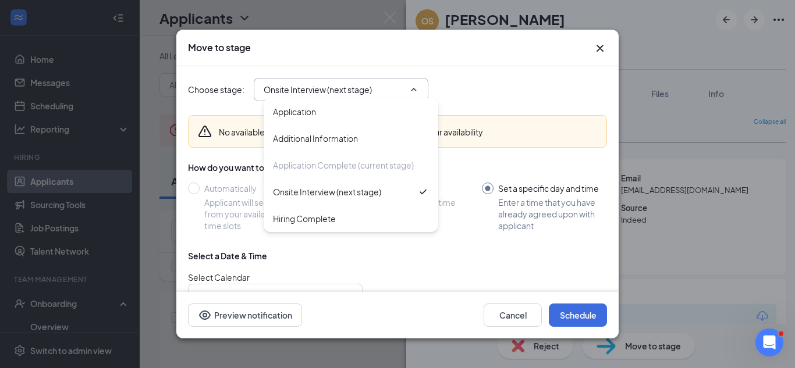
click at [450, 49] on div "Move to stage" at bounding box center [387, 47] width 398 height 13
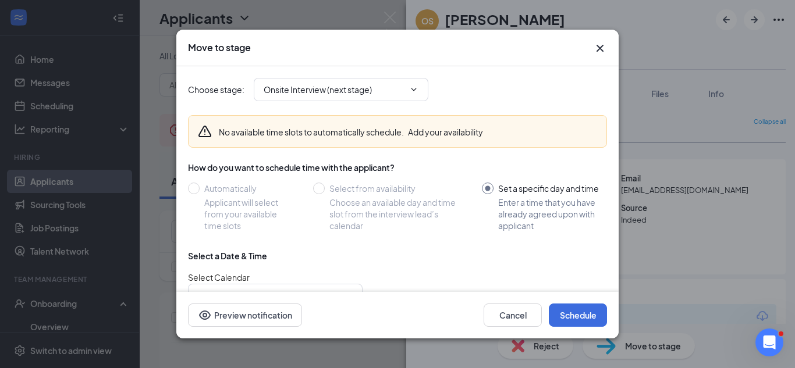
click at [599, 47] on icon "Cross" at bounding box center [599, 48] width 7 height 7
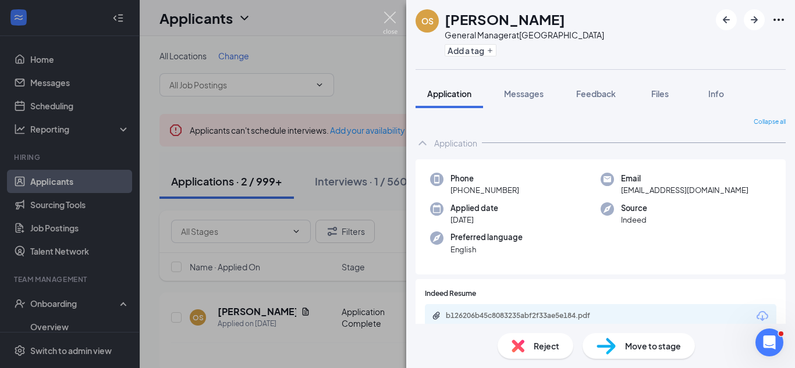
click at [387, 18] on img at bounding box center [390, 23] width 15 height 23
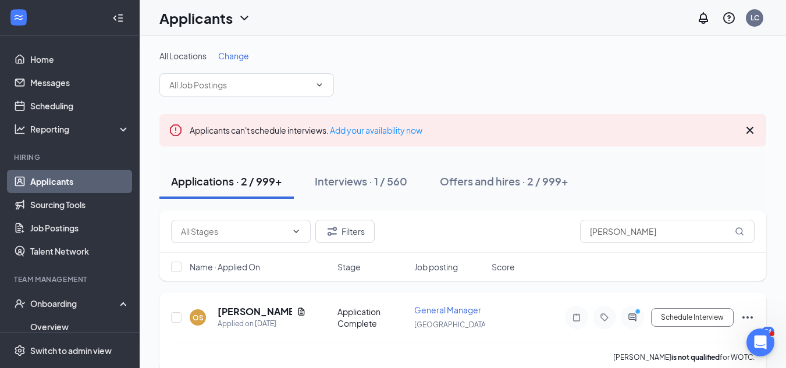
click at [745, 314] on icon "Ellipses" at bounding box center [748, 318] width 14 height 14
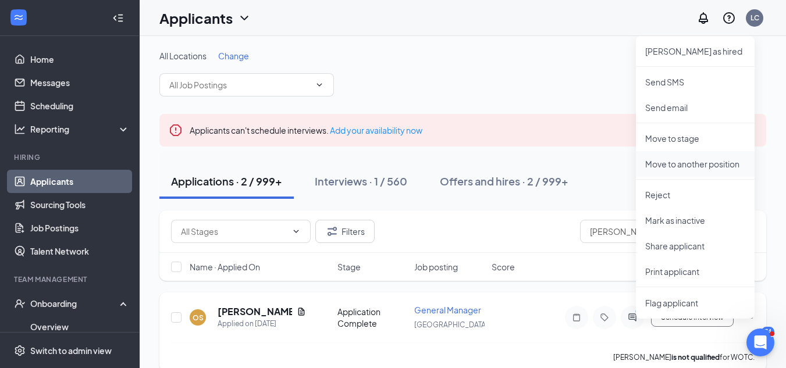
click at [664, 160] on p "Move to another position" at bounding box center [695, 164] width 100 height 12
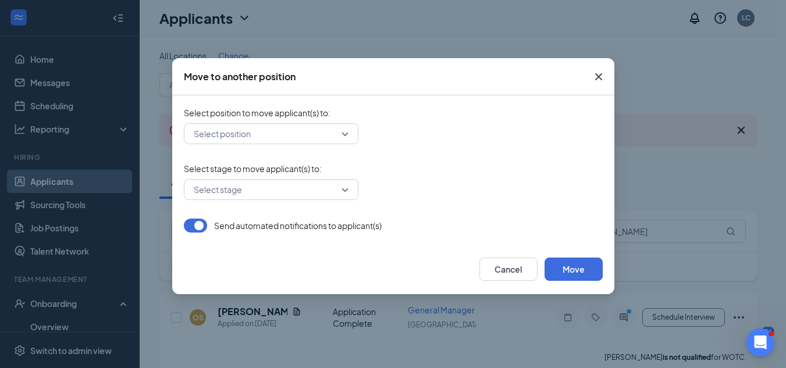
click at [314, 126] on input "search" at bounding box center [267, 134] width 152 height 20
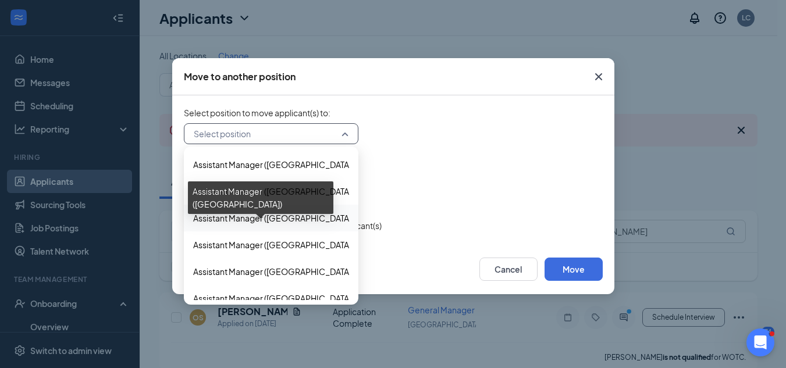
click at [300, 219] on span "Assistant Manager (Lafayette)" at bounding box center [273, 218] width 161 height 13
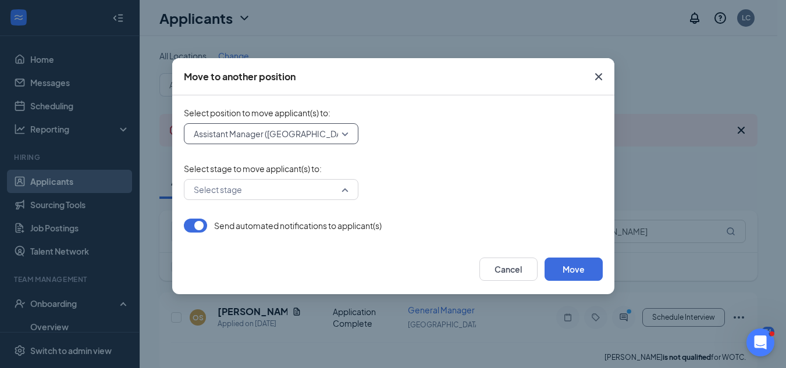
click at [348, 188] on div "Select stage" at bounding box center [271, 189] width 175 height 21
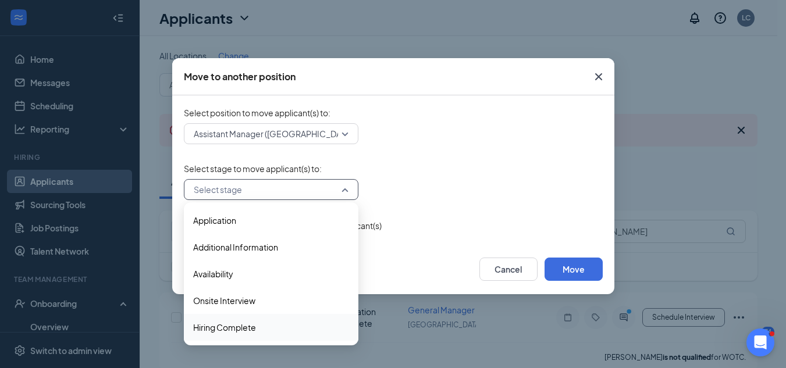
click at [259, 328] on span "Hiring Complete" at bounding box center [271, 327] width 156 height 13
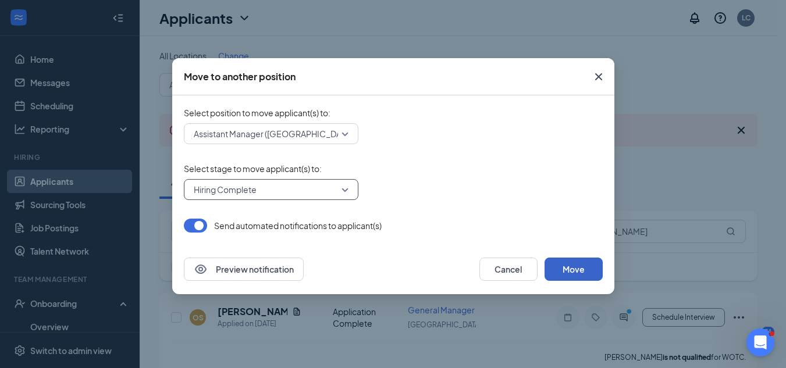
click at [574, 267] on button "Move" at bounding box center [574, 269] width 58 height 23
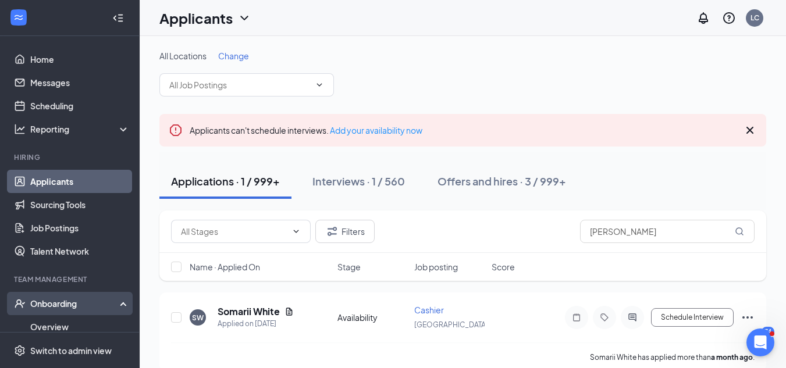
click at [81, 304] on div "Onboarding" at bounding box center [75, 304] width 90 height 12
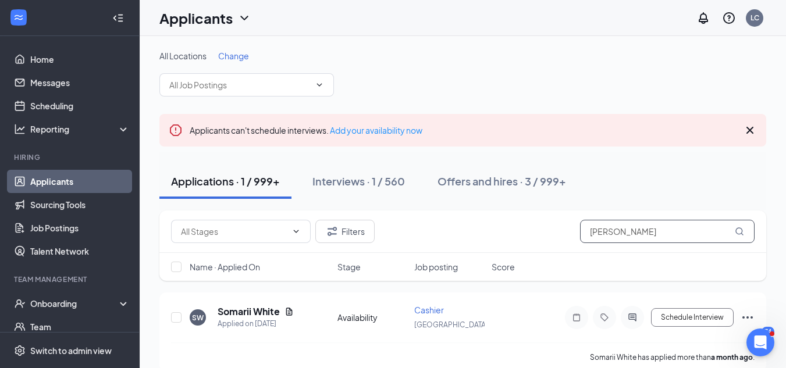
click at [622, 236] on input "[PERSON_NAME]" at bounding box center [667, 231] width 175 height 23
click at [621, 236] on input "[PERSON_NAME]" at bounding box center [667, 231] width 175 height 23
click at [380, 184] on div "Interviews · 1 / 560" at bounding box center [358, 181] width 93 height 15
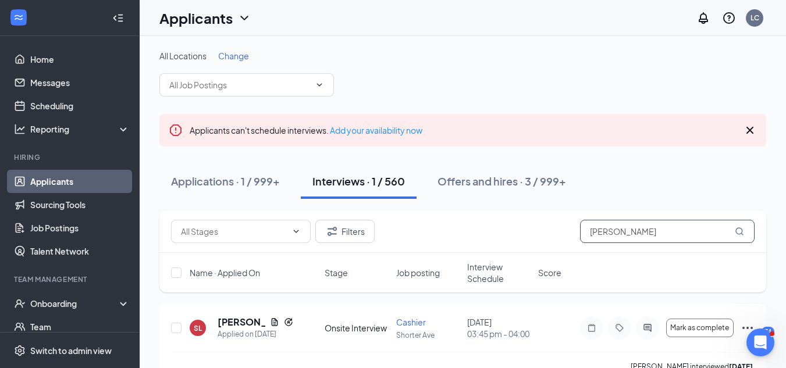
click at [625, 236] on input "[PERSON_NAME]" at bounding box center [667, 231] width 175 height 23
click at [631, 235] on input "[PERSON_NAME]" at bounding box center [667, 231] width 175 height 23
click at [620, 232] on input "[PERSON_NAME]" at bounding box center [667, 231] width 175 height 23
click at [505, 177] on div "Offers and hires · 3 / 999+" at bounding box center [501, 181] width 129 height 15
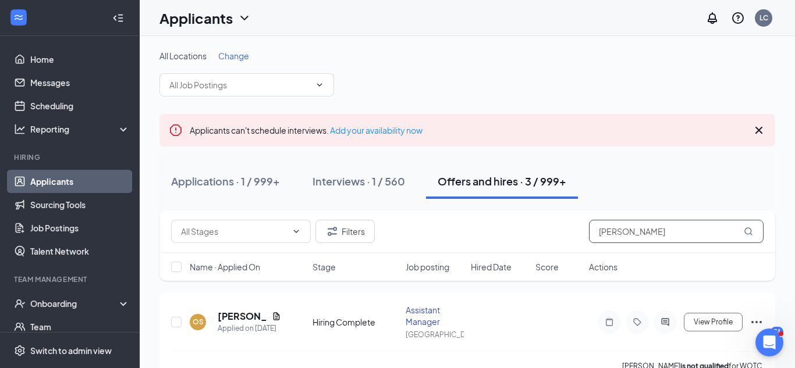
click at [642, 235] on input "[PERSON_NAME]" at bounding box center [676, 231] width 175 height 23
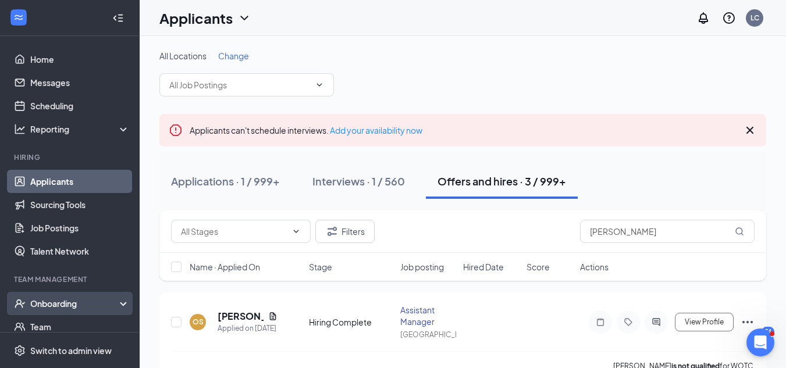
click at [61, 307] on div "Onboarding" at bounding box center [75, 304] width 90 height 12
click at [52, 304] on div "Onboarding" at bounding box center [75, 304] width 90 height 12
click at [58, 309] on div "Onboarding" at bounding box center [75, 304] width 90 height 12
click at [61, 322] on link "Overview" at bounding box center [79, 326] width 99 height 23
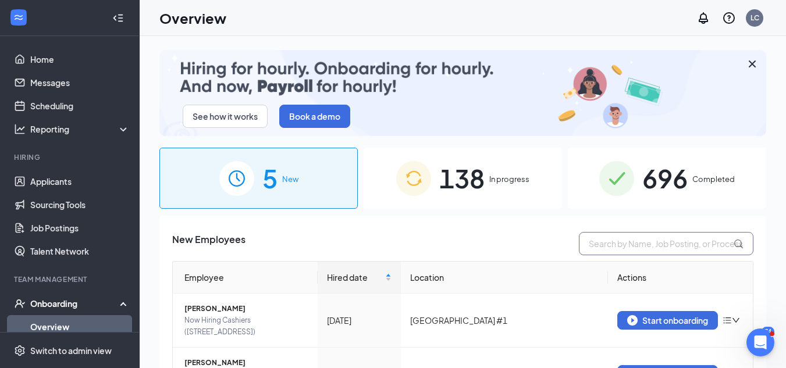
click at [645, 246] on input "text" at bounding box center [666, 243] width 175 height 23
type input "[PERSON_NAME]"
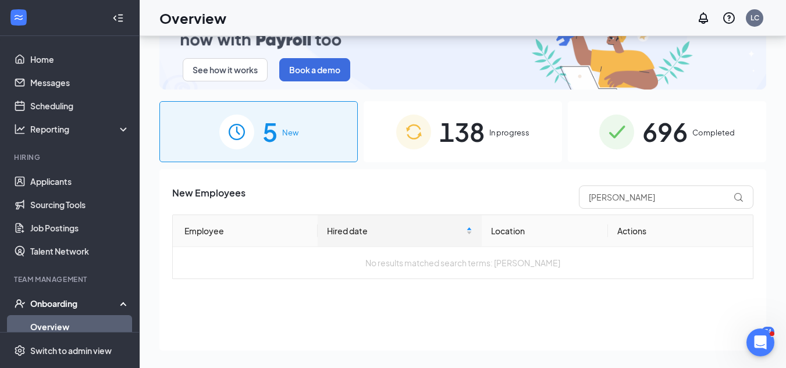
scroll to position [52, 0]
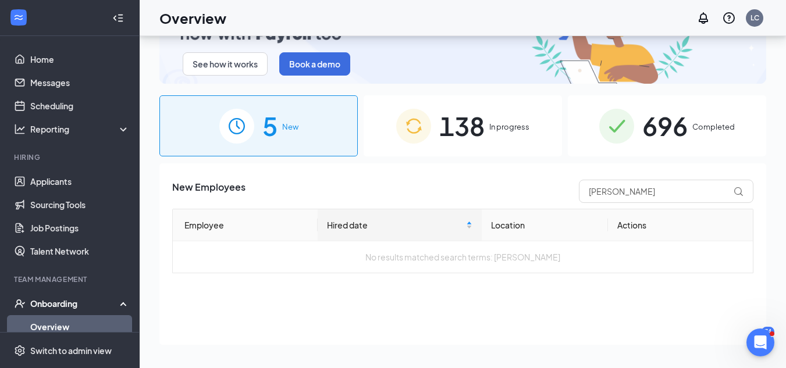
click at [488, 129] on div "138 In progress" at bounding box center [463, 125] width 198 height 61
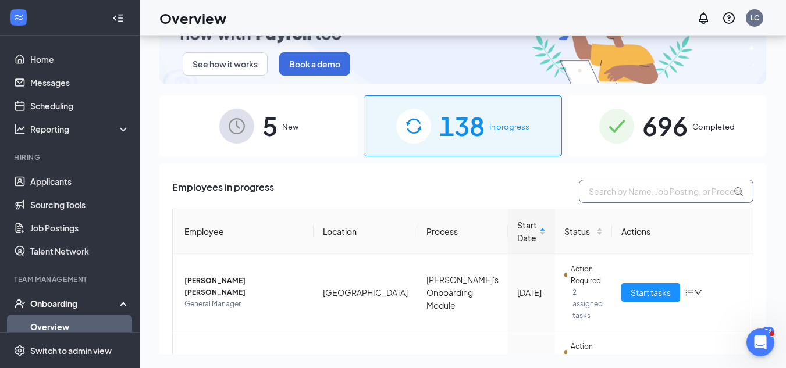
click at [592, 193] on input "text" at bounding box center [666, 191] width 175 height 23
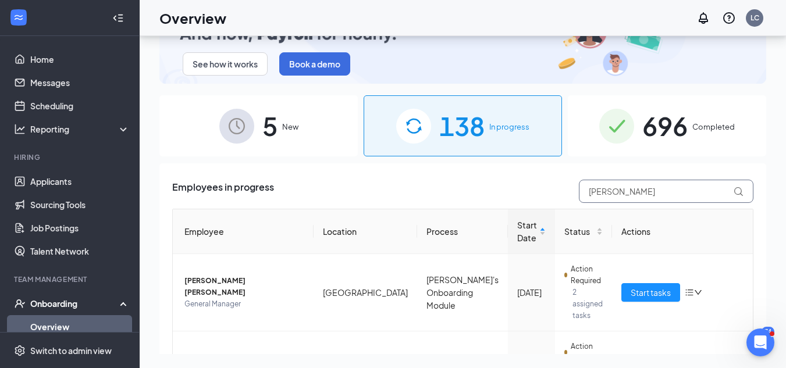
type input "omar"
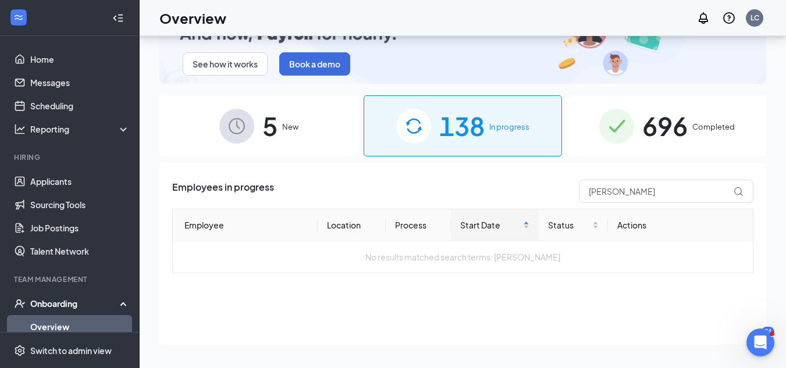
click at [294, 122] on span "New" at bounding box center [290, 127] width 16 height 12
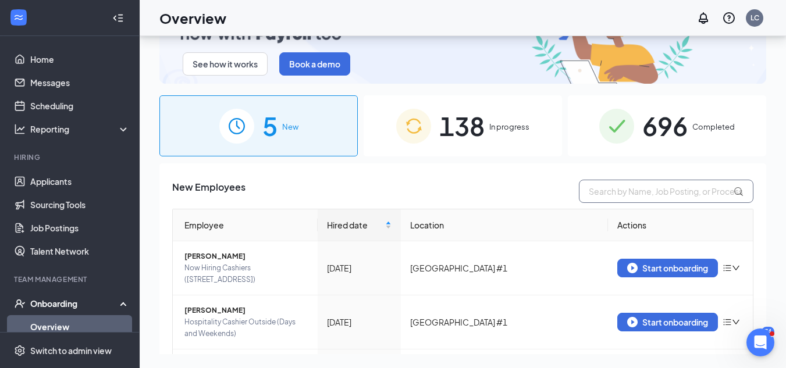
click at [633, 192] on input "text" at bounding box center [666, 191] width 175 height 23
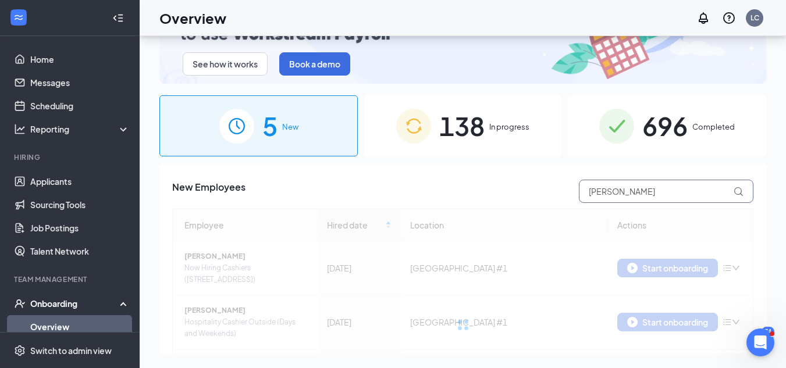
type input "omar"
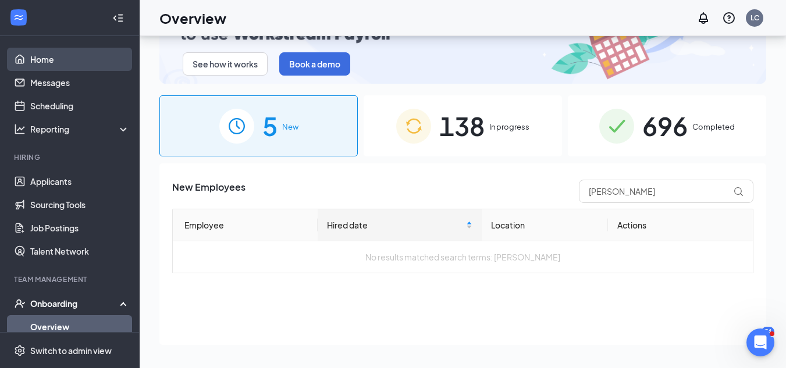
click at [63, 56] on link "Home" at bounding box center [79, 59] width 99 height 23
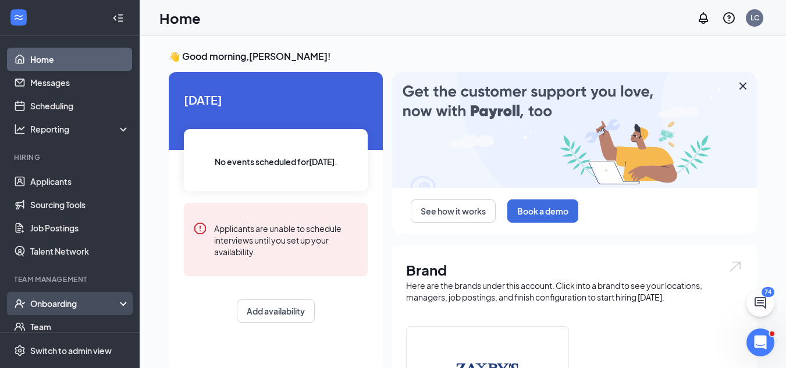
click at [97, 302] on div "Onboarding" at bounding box center [75, 304] width 90 height 12
click at [91, 319] on link "Overview" at bounding box center [79, 326] width 99 height 23
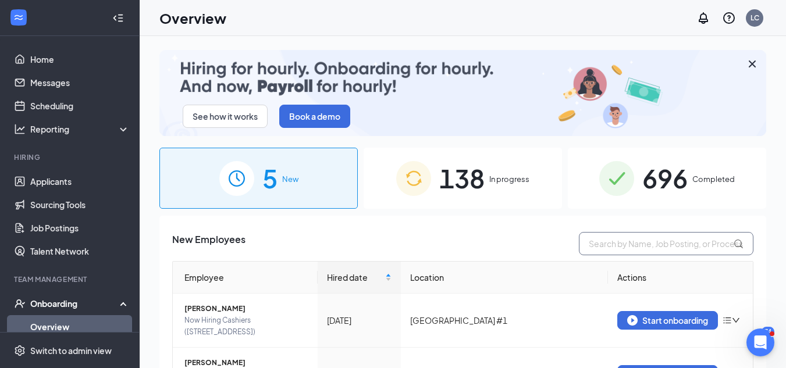
click at [641, 254] on input "text" at bounding box center [666, 243] width 175 height 23
type input "[PERSON_NAME]"
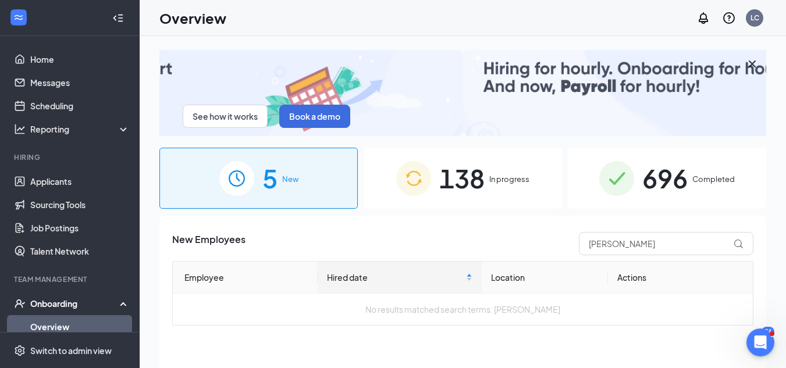
click at [479, 175] on span "138" at bounding box center [461, 178] width 45 height 40
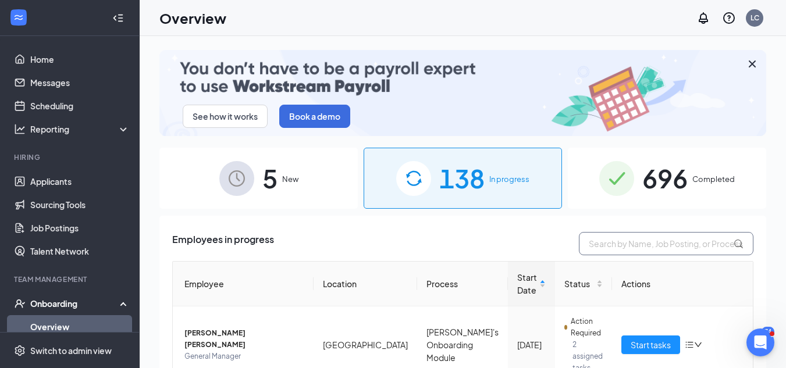
click at [599, 242] on input "text" at bounding box center [666, 243] width 175 height 23
type input "[PERSON_NAME]"
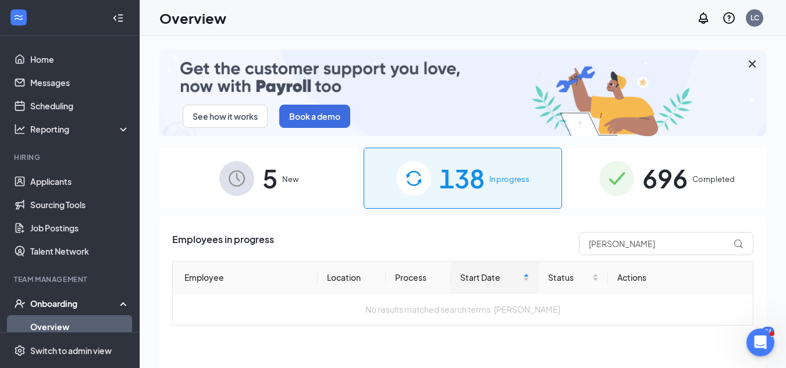
click at [684, 179] on span "696" at bounding box center [664, 178] width 45 height 40
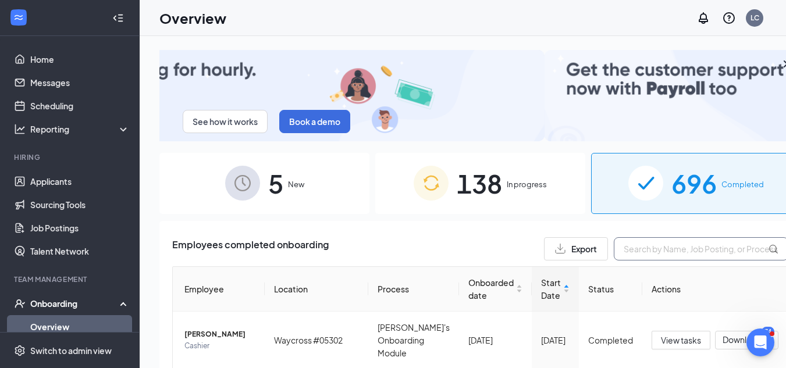
click at [632, 239] on input "text" at bounding box center [701, 248] width 175 height 23
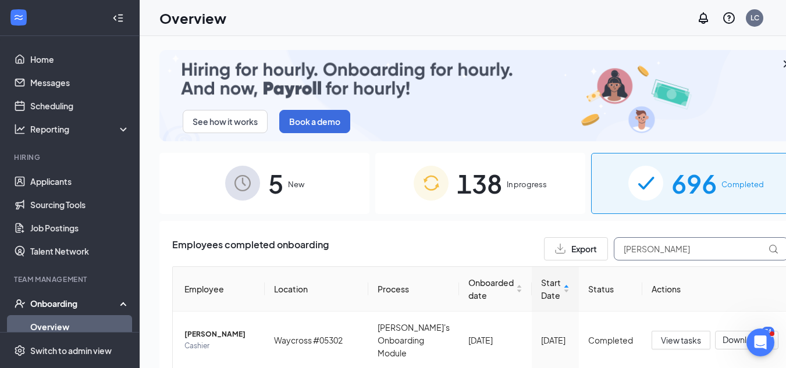
type input "omar"
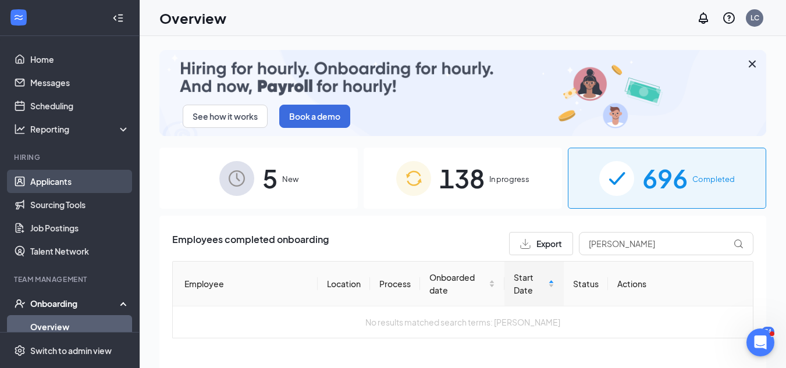
click at [78, 181] on link "Applicants" at bounding box center [79, 181] width 99 height 23
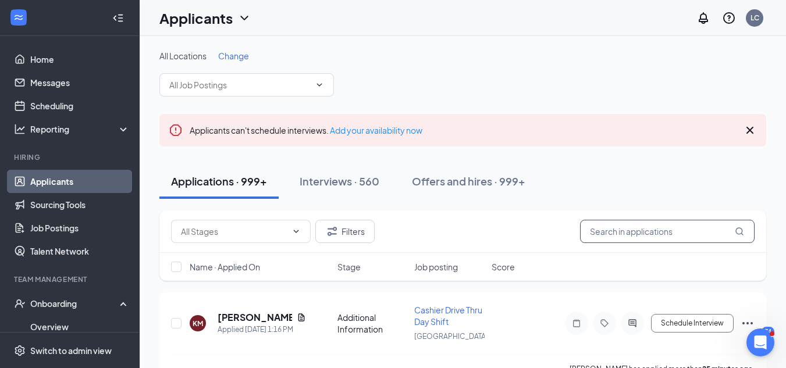
click at [648, 231] on input "text" at bounding box center [667, 231] width 175 height 23
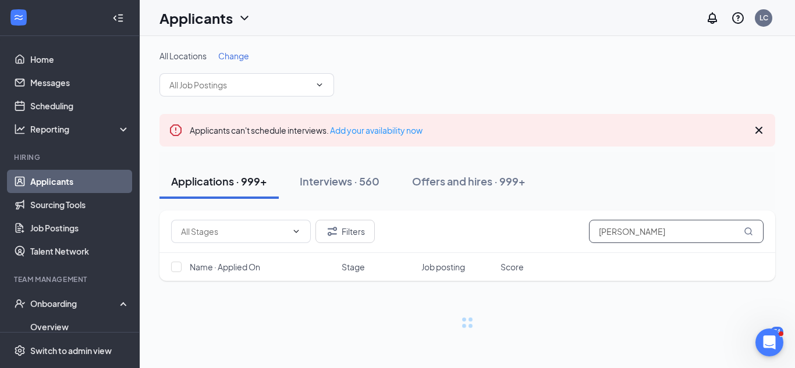
type input "omar"
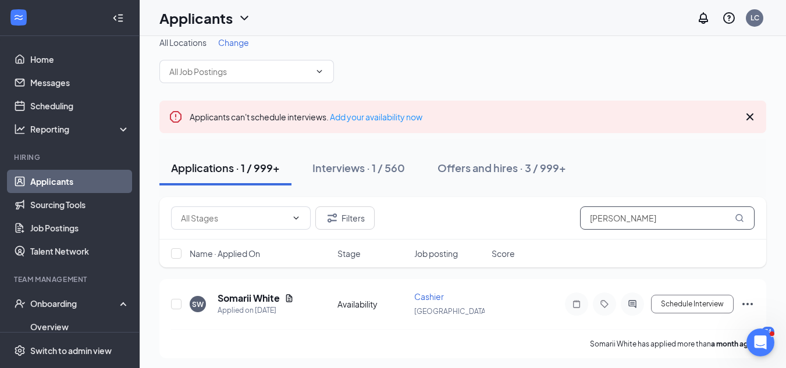
scroll to position [17, 0]
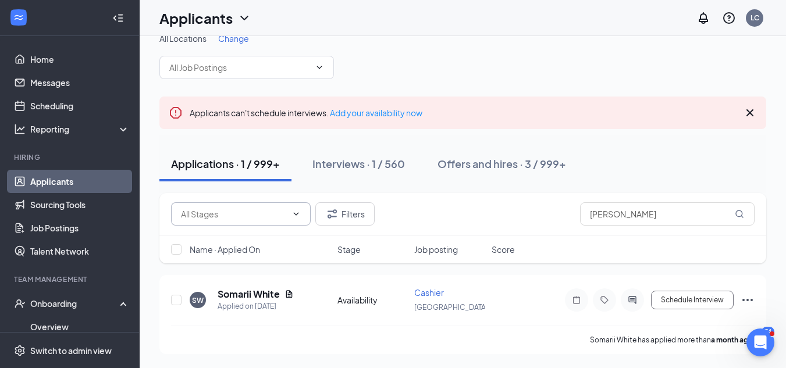
click at [293, 212] on icon "ChevronDown" at bounding box center [295, 213] width 9 height 9
click at [363, 209] on button "Filters" at bounding box center [344, 213] width 59 height 23
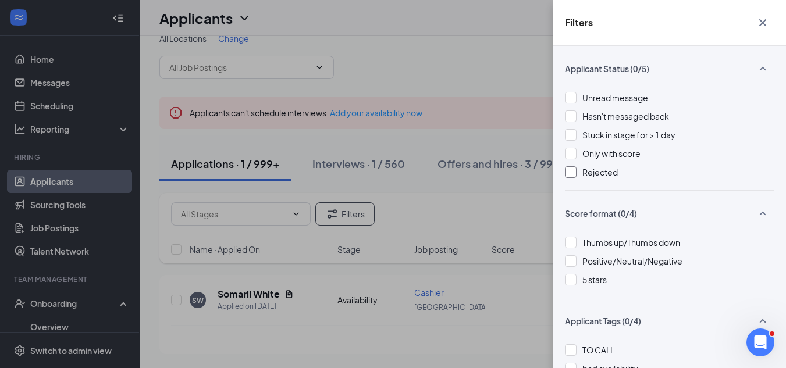
click at [589, 168] on span "Rejected" at bounding box center [599, 172] width 35 height 10
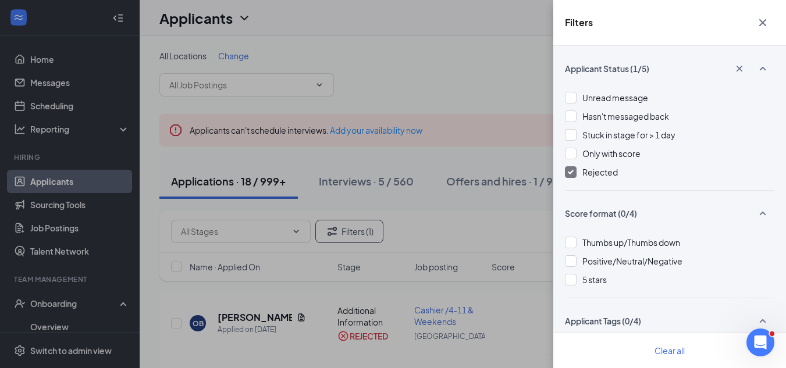
click at [520, 102] on div "Filters Applicant Status (1/5) Unread message Hasn't messaged back Stuck in sta…" at bounding box center [393, 184] width 786 height 368
click at [519, 102] on div "Filters Applicant Status (1/5) Unread message Hasn't messaged back Stuck in sta…" at bounding box center [393, 184] width 786 height 368
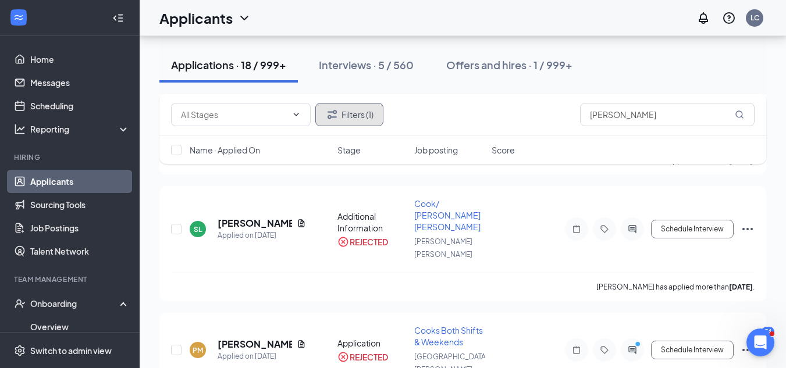
scroll to position [661, 0]
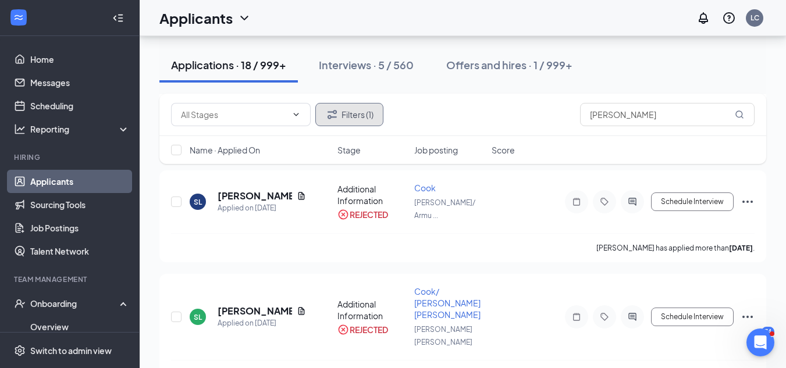
click at [359, 109] on button "Filters (1)" at bounding box center [349, 114] width 68 height 23
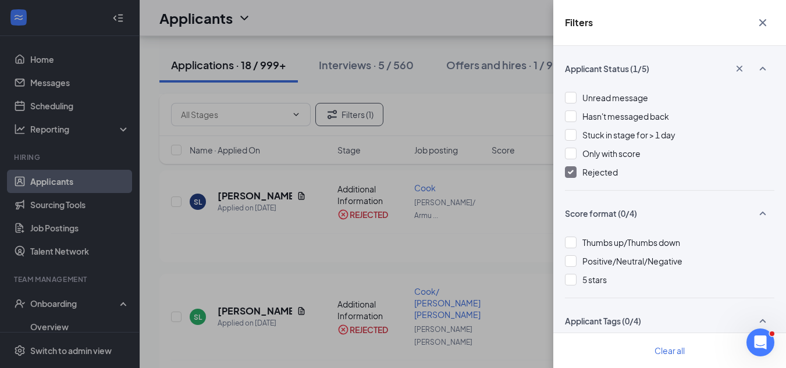
click at [556, 155] on div "Applicant Status (1/5) Unread message Hasn't messaged back Stuck in stage for >…" at bounding box center [669, 207] width 233 height 322
click at [426, 104] on div "Filters Applicant Status (1/5) Unread message Hasn't messaged back Stuck in sta…" at bounding box center [393, 184] width 786 height 368
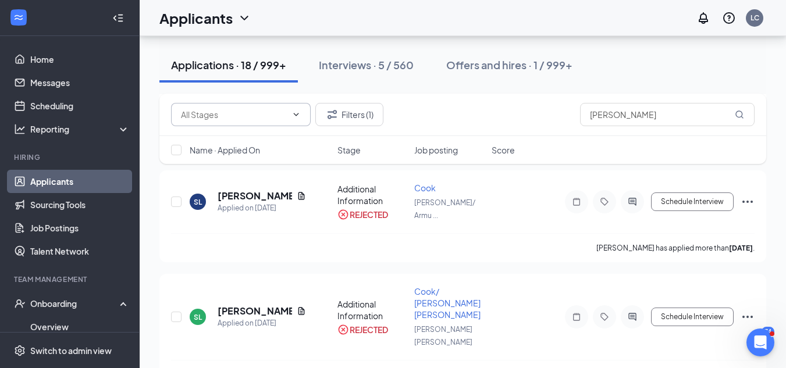
click at [247, 113] on input "text" at bounding box center [234, 114] width 106 height 13
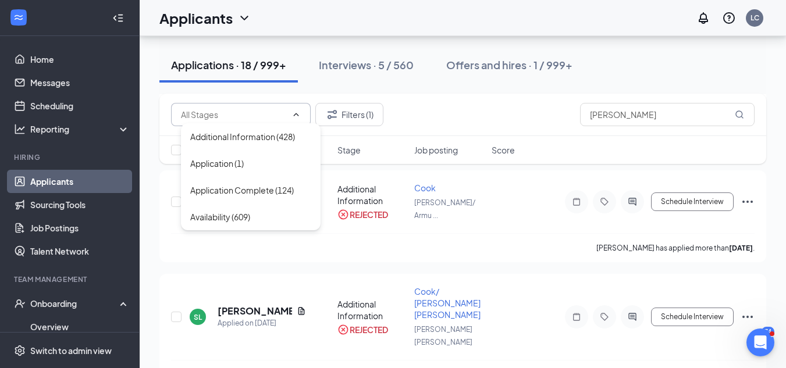
click at [247, 113] on input "text" at bounding box center [234, 114] width 106 height 13
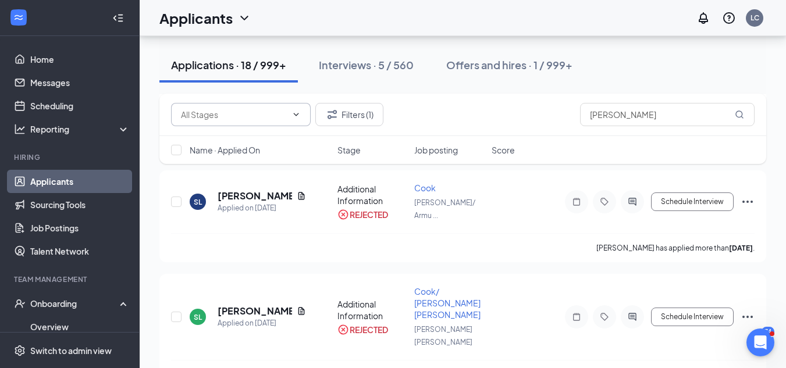
click at [247, 113] on input "text" at bounding box center [234, 114] width 106 height 13
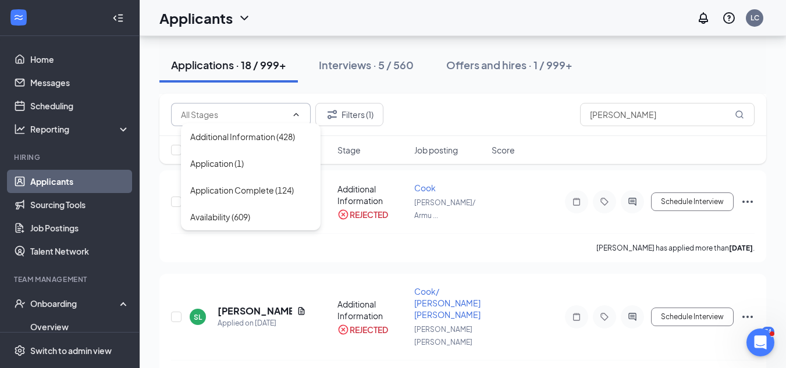
click at [491, 122] on div "Additional Information (428) Application (1) Application Complete (124) Availab…" at bounding box center [463, 114] width 584 height 23
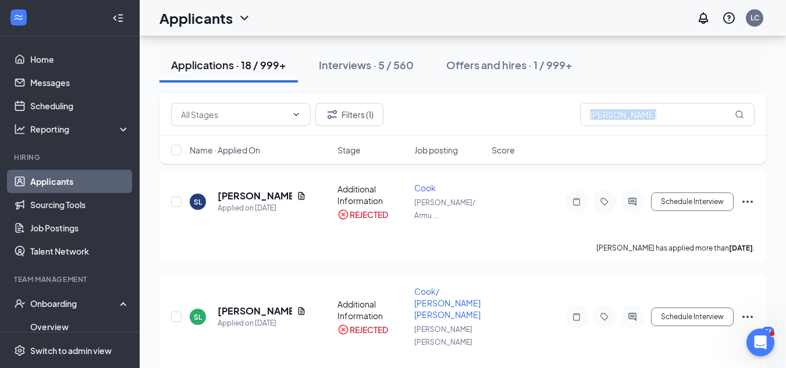
click at [491, 122] on div "Additional Information (428) Application (1) Application Complete (124) Availab…" at bounding box center [463, 114] width 584 height 23
click at [634, 110] on input "omar" at bounding box center [667, 114] width 175 height 23
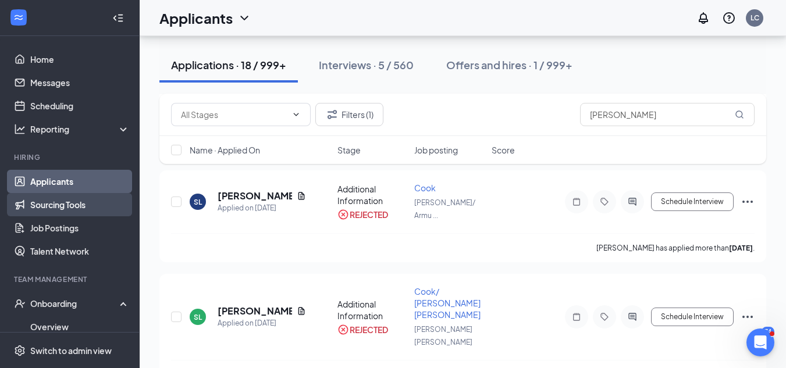
click at [57, 208] on link "Sourcing Tools" at bounding box center [79, 204] width 99 height 23
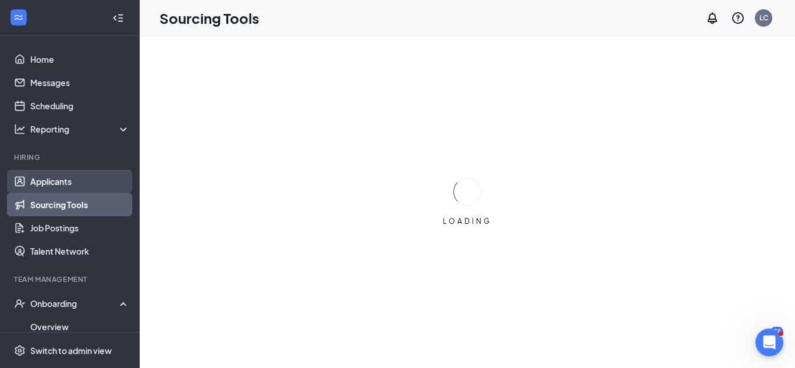
click at [57, 177] on link "Applicants" at bounding box center [79, 181] width 99 height 23
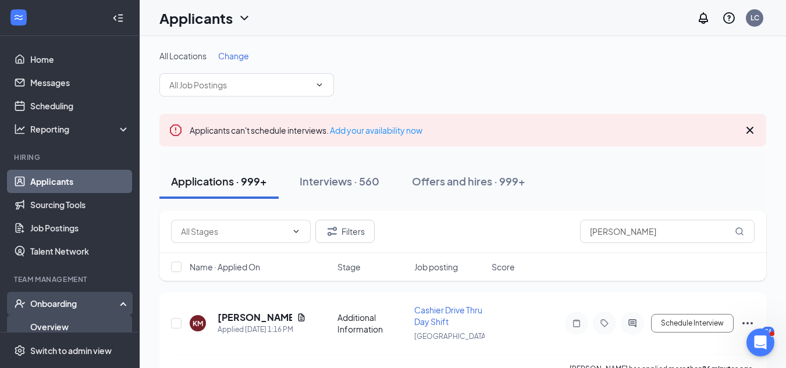
click at [70, 320] on link "Overview" at bounding box center [79, 326] width 99 height 23
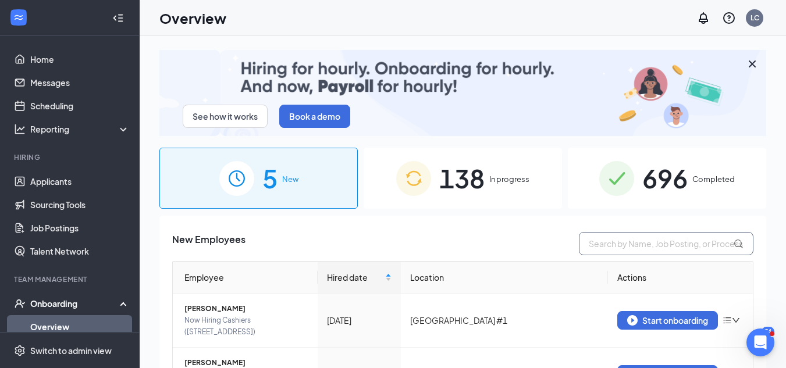
click at [588, 244] on input "text" at bounding box center [666, 243] width 175 height 23
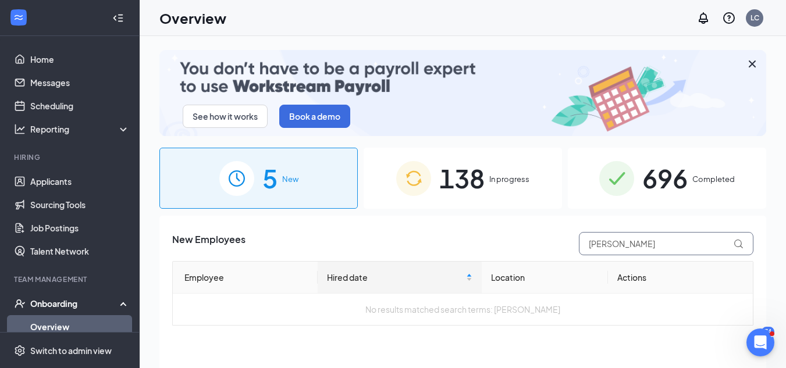
type input "omar"
click at [503, 176] on span "In progress" at bounding box center [509, 179] width 40 height 12
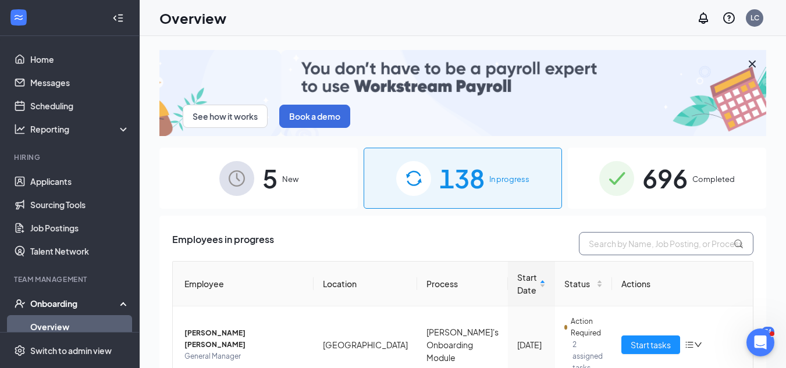
click at [640, 246] on input "text" at bounding box center [666, 243] width 175 height 23
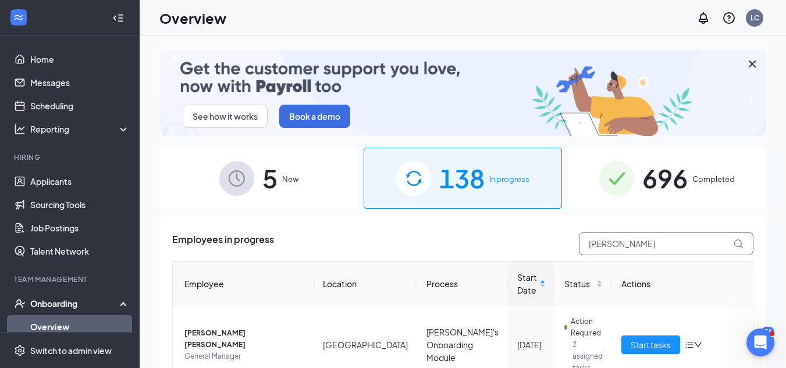
type input "omar"
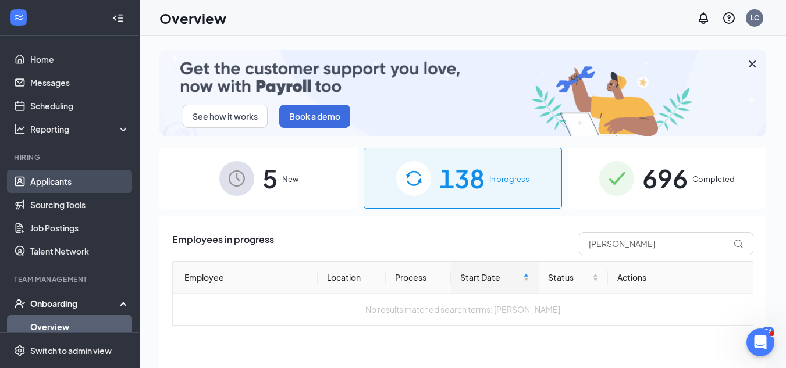
click at [74, 187] on link "Applicants" at bounding box center [79, 181] width 99 height 23
